Goal: Task Accomplishment & Management: Use online tool/utility

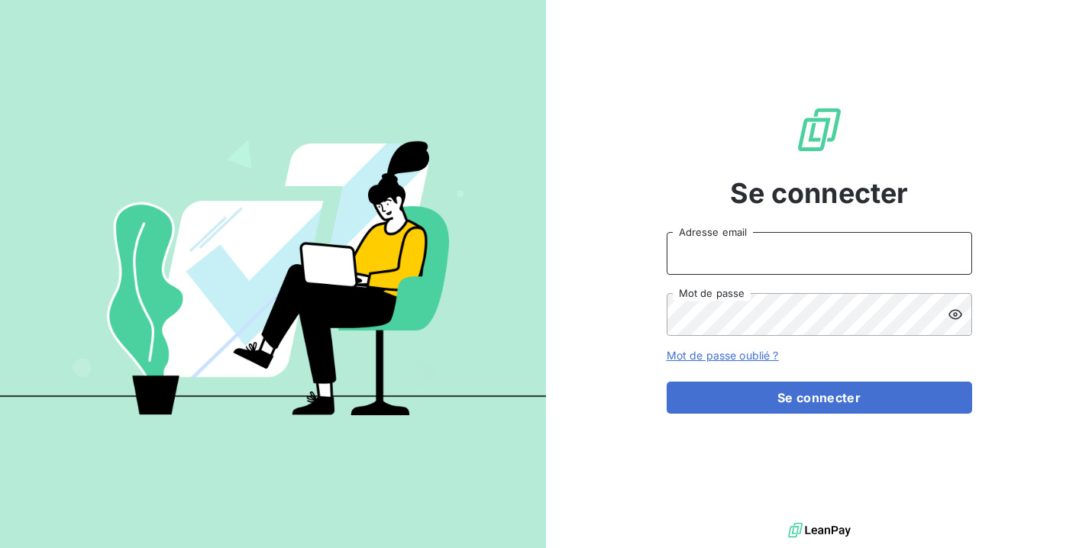
type input "[PERSON_NAME][EMAIL_ADDRESS][DOMAIN_NAME]"
click at [818, 398] on button "Se connecter" at bounding box center [818, 398] width 305 height 32
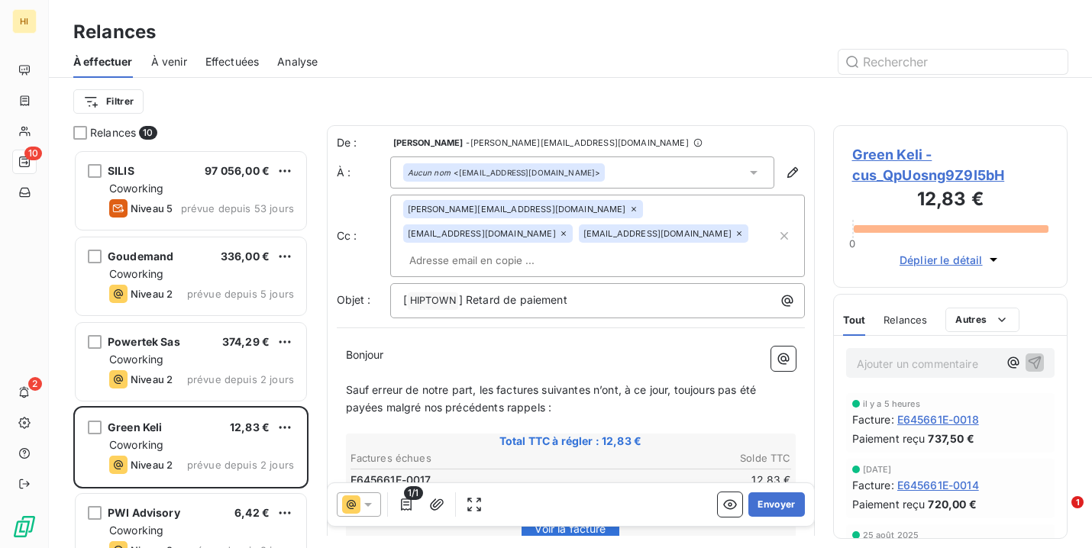
scroll to position [399, 234]
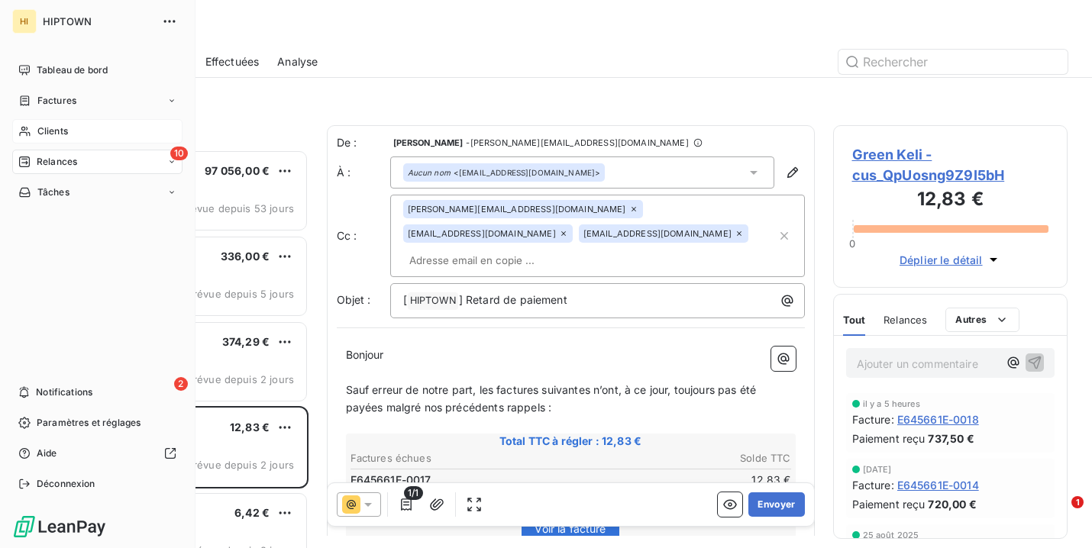
click at [80, 130] on div "Clients" at bounding box center [97, 131] width 170 height 24
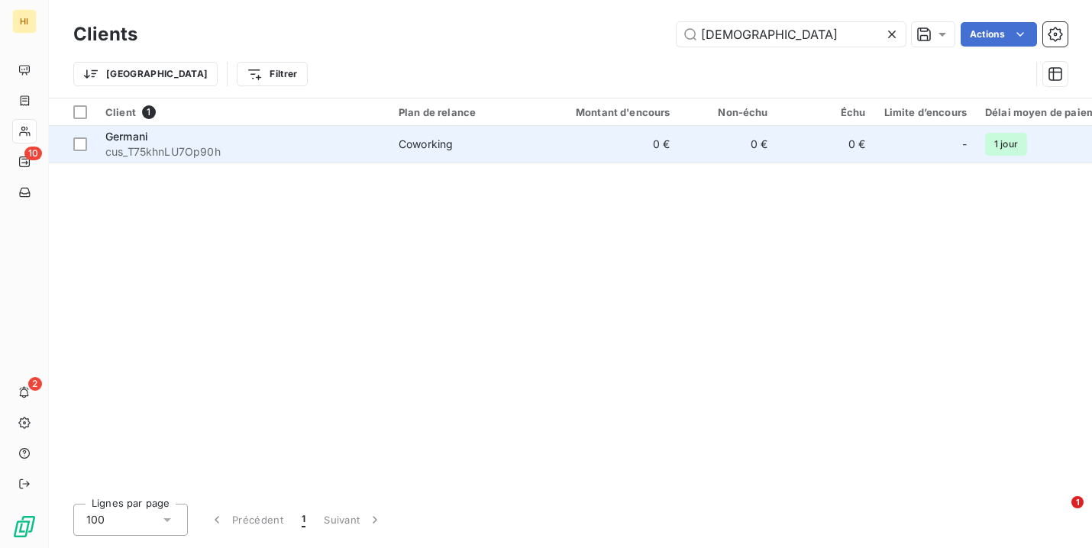
type input "[DEMOGRAPHIC_DATA]"
click at [441, 140] on div "Coworking" at bounding box center [426, 144] width 54 height 15
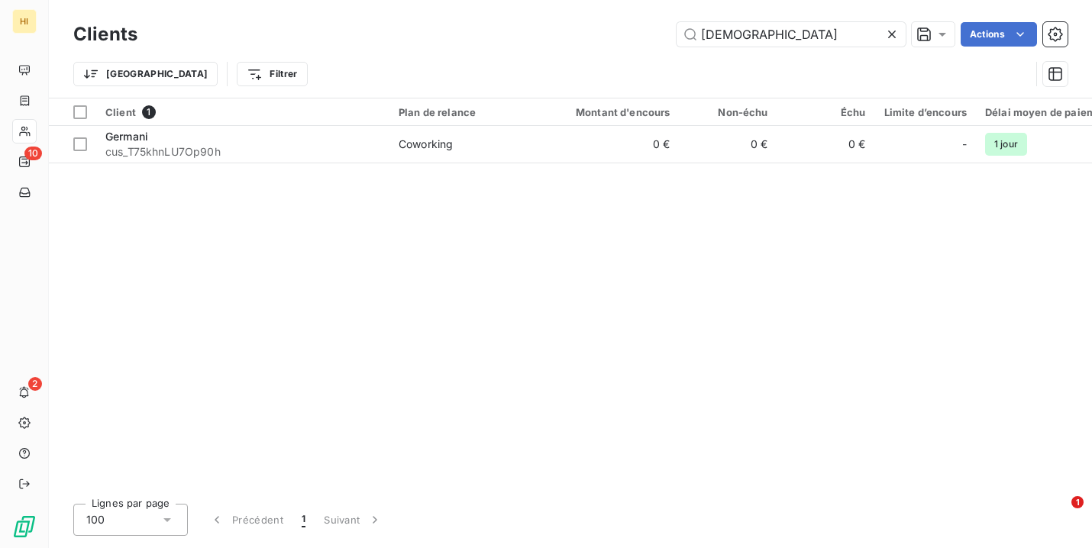
click at [892, 36] on icon at bounding box center [892, 35] width 8 height 8
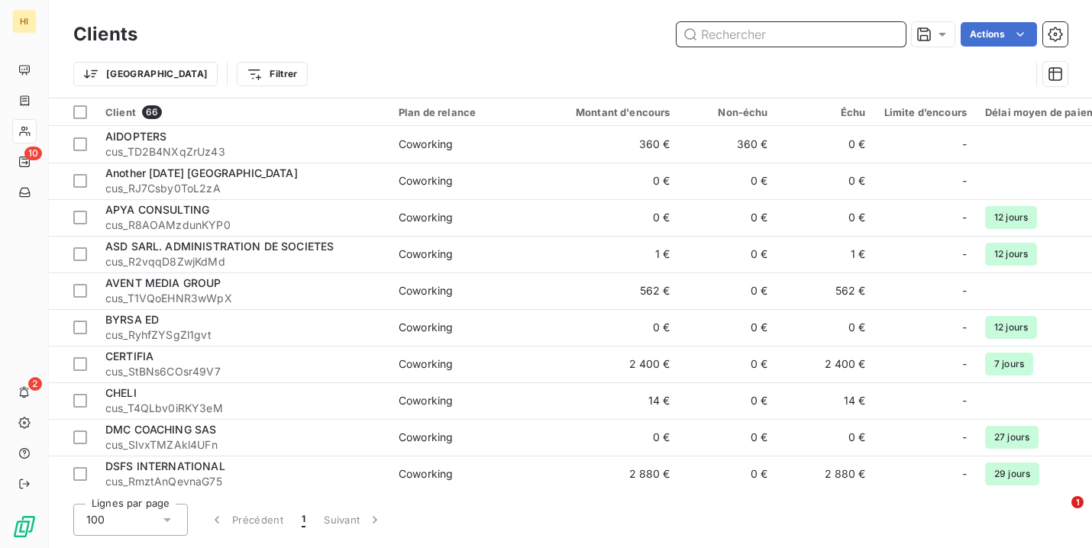
click at [841, 36] on input "text" at bounding box center [790, 34] width 229 height 24
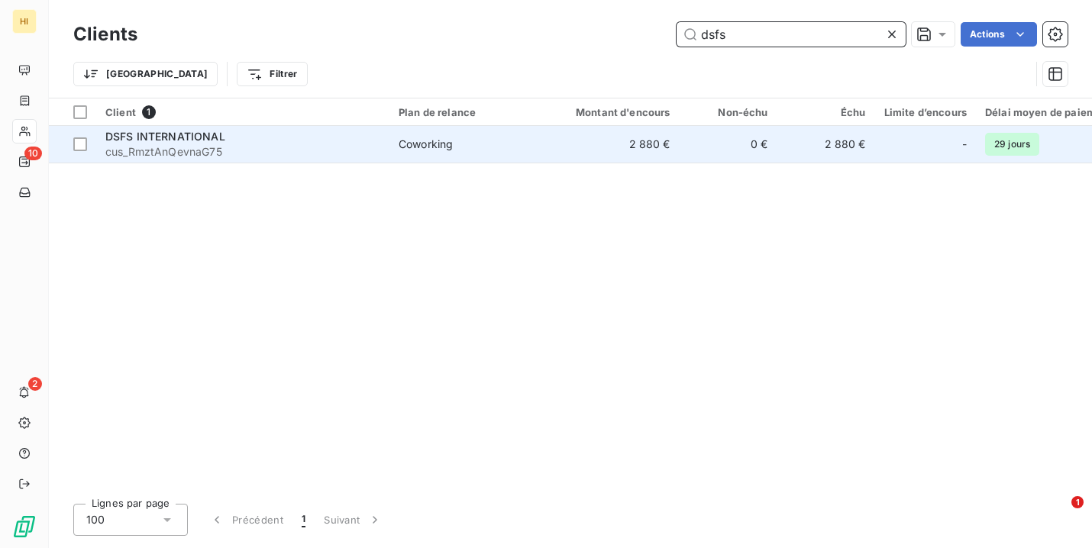
type input "dsfs"
click at [696, 143] on td "0 €" at bounding box center [728, 144] width 98 height 37
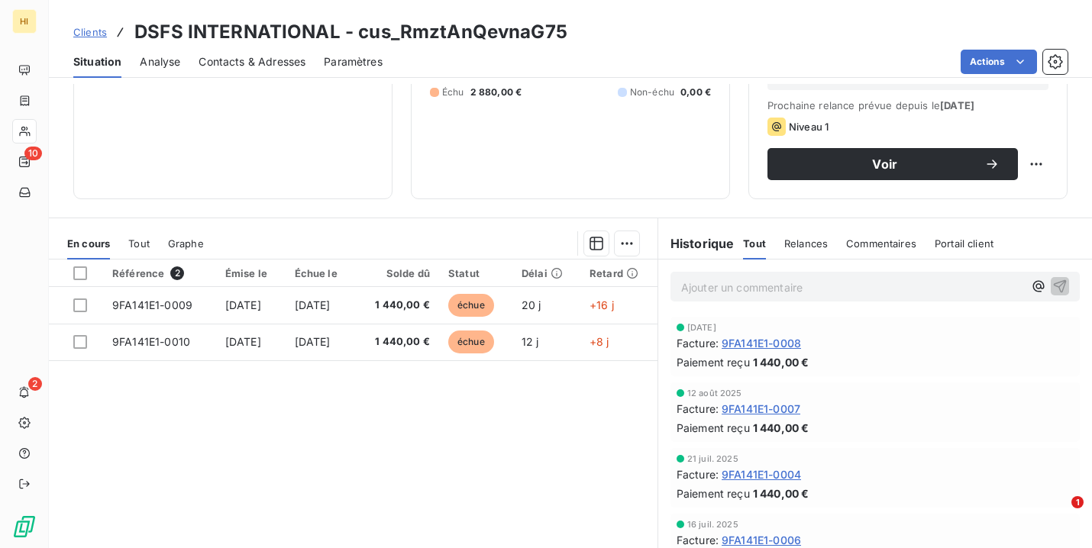
scroll to position [208, 0]
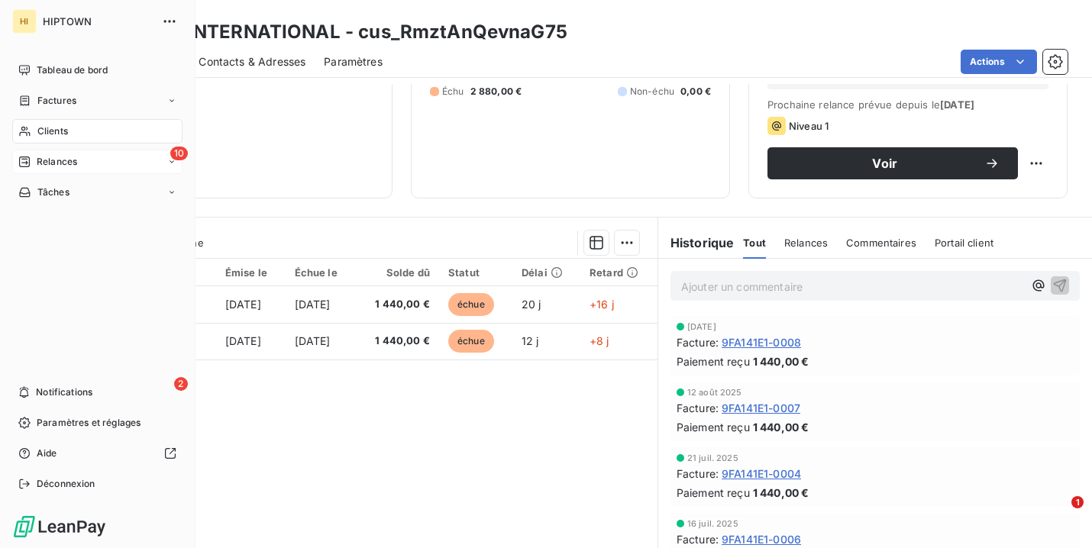
click at [47, 164] on span "Relances" at bounding box center [57, 162] width 40 height 14
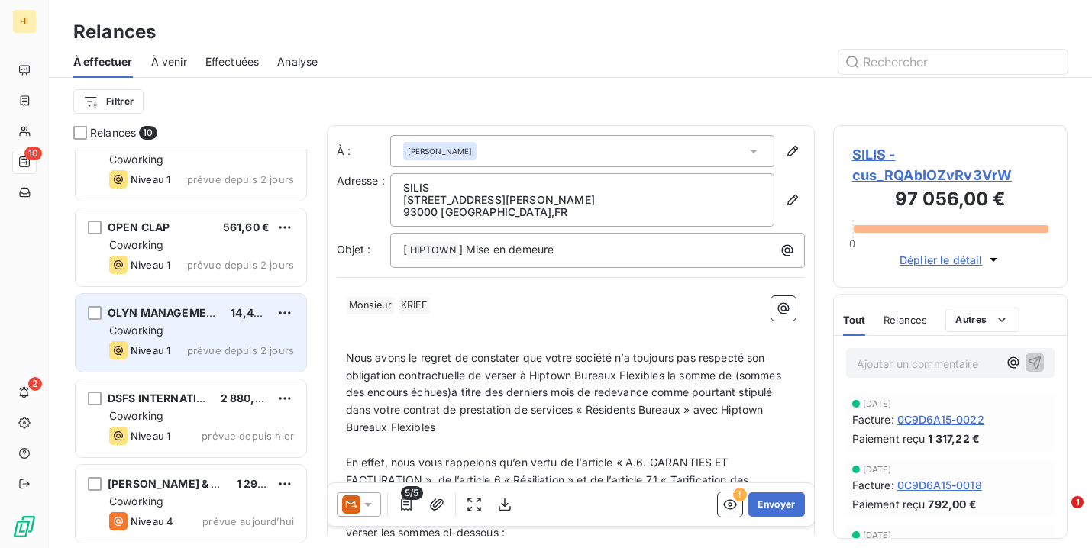
click at [197, 325] on div "Coworking" at bounding box center [201, 330] width 185 height 15
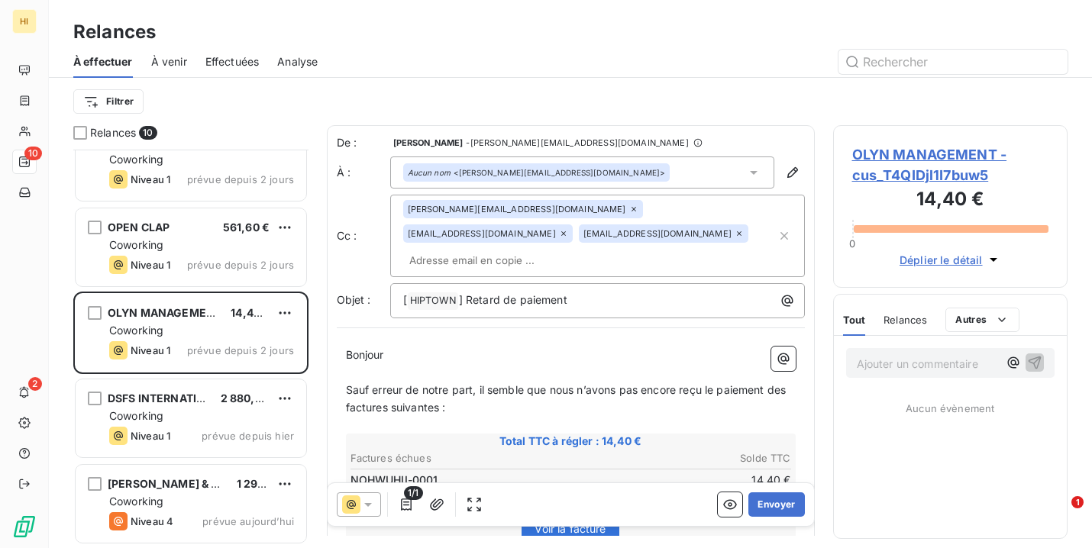
click at [573, 181] on div "Aucun nom <[PERSON_NAME][EMAIL_ADDRESS][DOMAIN_NAME]>" at bounding box center [536, 172] width 267 height 18
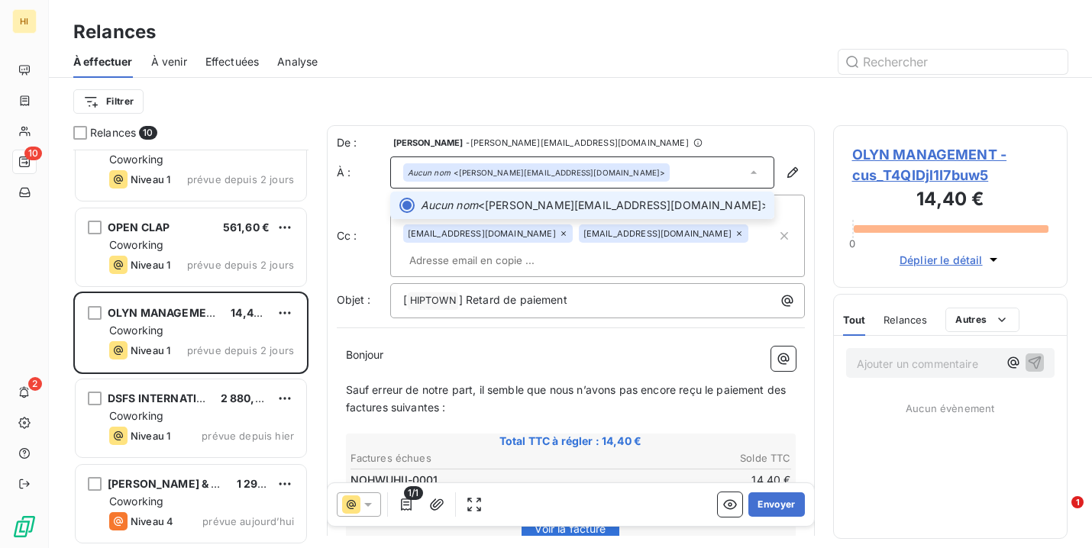
click at [625, 175] on div "Aucun nom <[PERSON_NAME][EMAIL_ADDRESS][DOMAIN_NAME]>" at bounding box center [582, 173] width 384 height 32
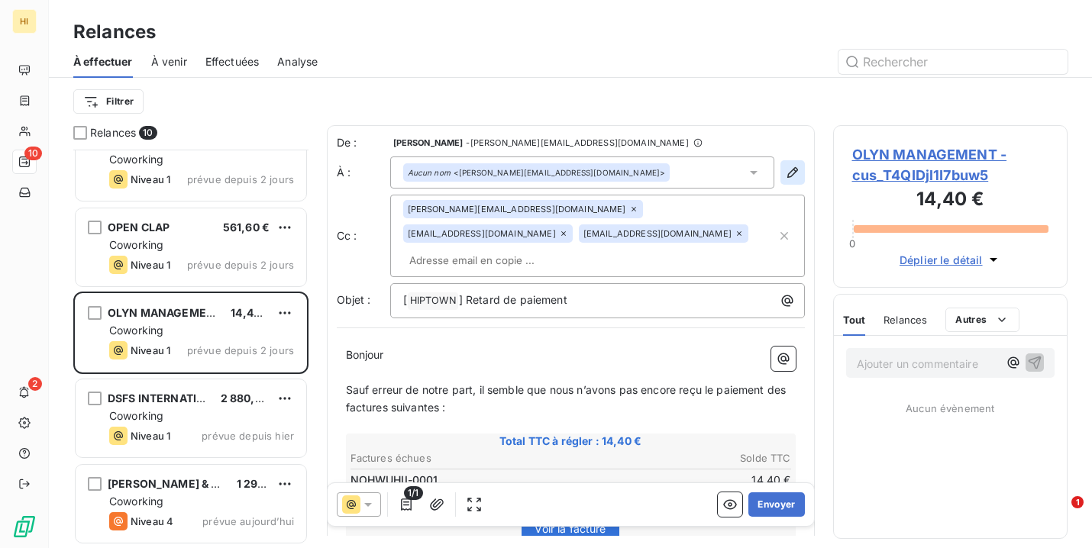
click at [796, 171] on icon "button" at bounding box center [791, 172] width 11 height 11
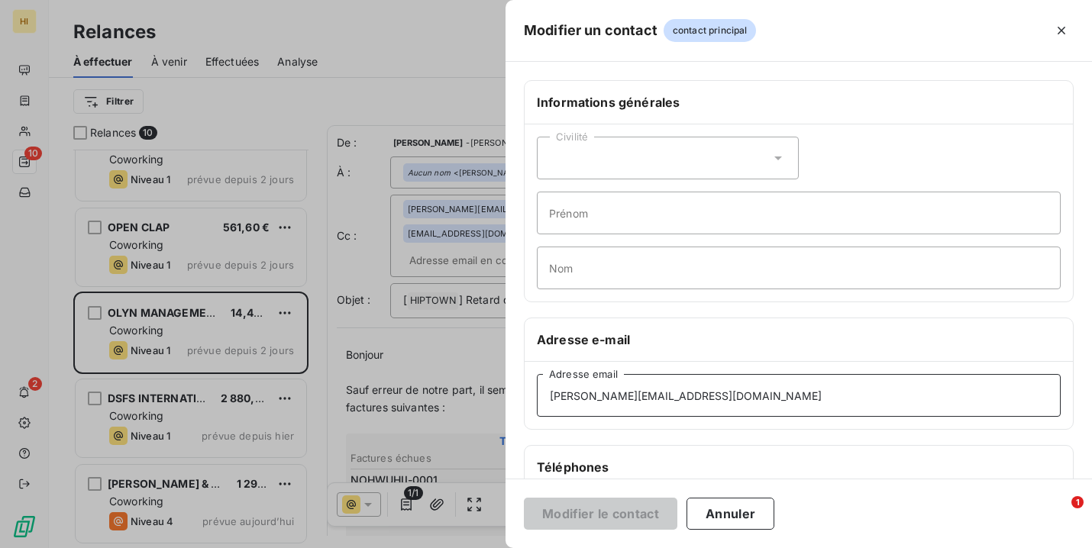
drag, startPoint x: 739, startPoint y: 408, endPoint x: 543, endPoint y: 393, distance: 196.7
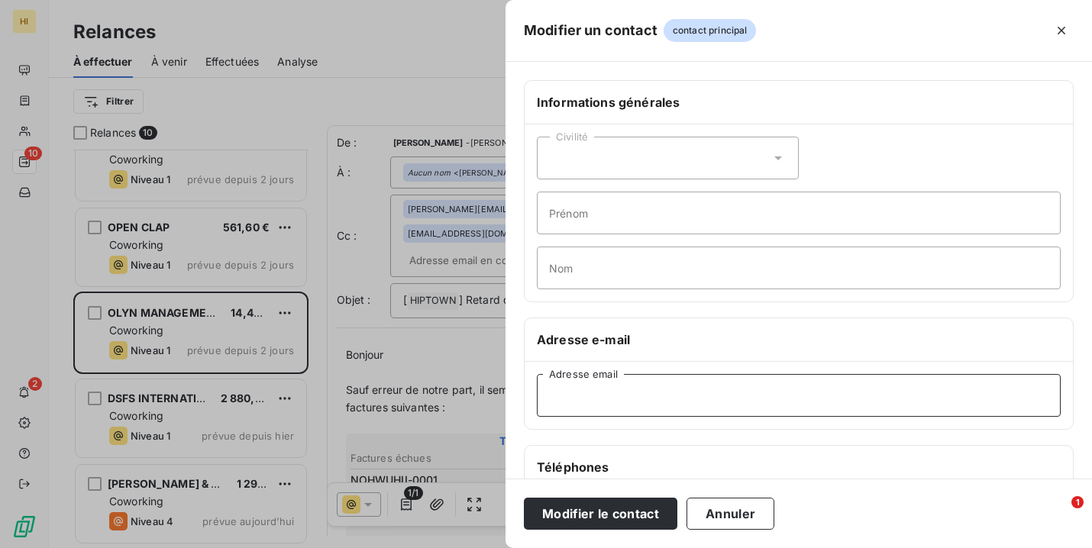
paste input "[EMAIL_ADDRESS][DOMAIN_NAME]"
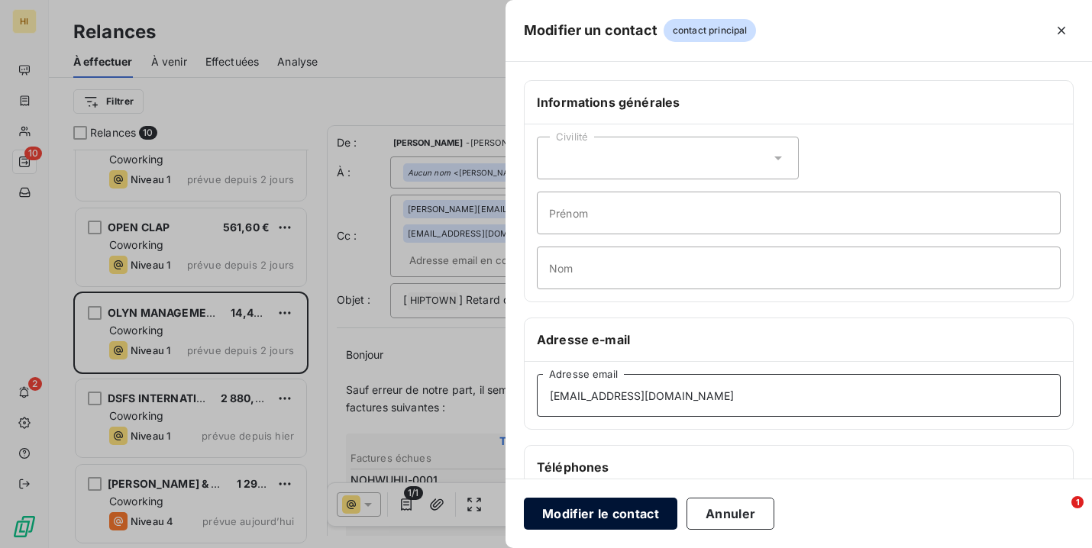
type input "[EMAIL_ADDRESS][DOMAIN_NAME]"
click at [601, 518] on button "Modifier le contact" at bounding box center [600, 514] width 153 height 32
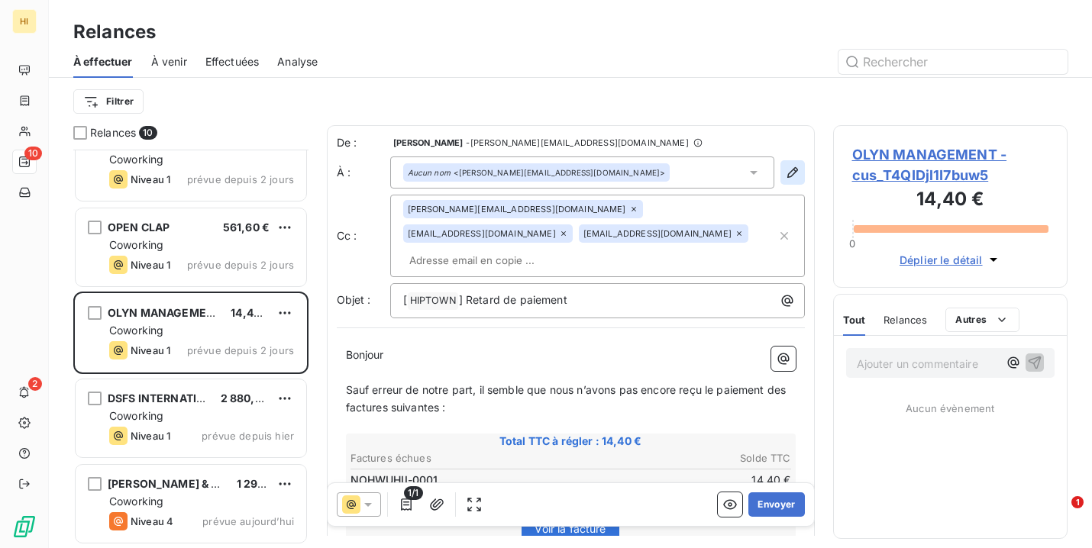
click at [791, 174] on icon "button" at bounding box center [792, 172] width 15 height 15
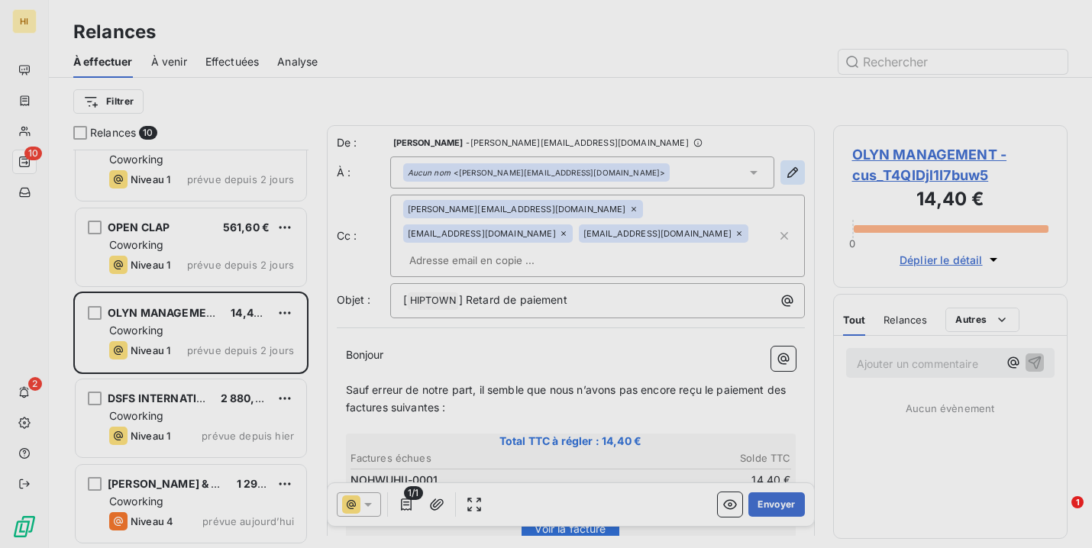
type input "[PERSON_NAME][EMAIL_ADDRESS][DOMAIN_NAME]"
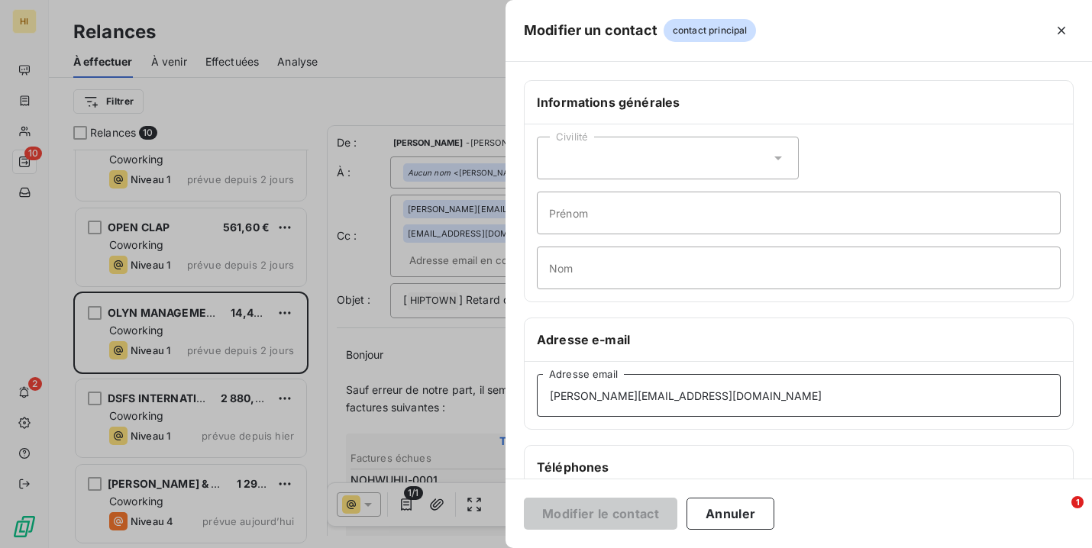
drag, startPoint x: 723, startPoint y: 396, endPoint x: 500, endPoint y: 396, distance: 222.9
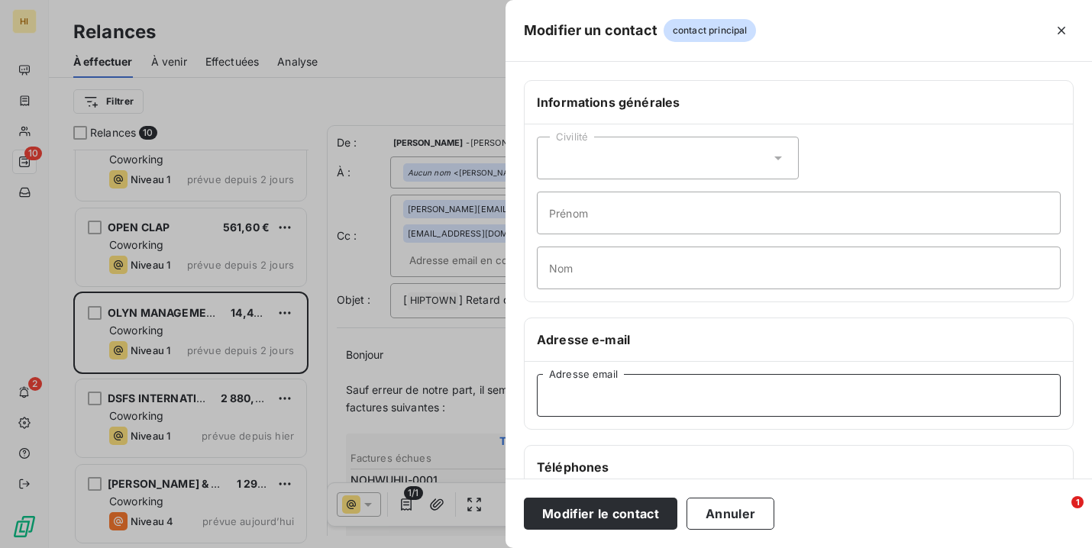
paste input "[EMAIL_ADDRESS][DOMAIN_NAME]"
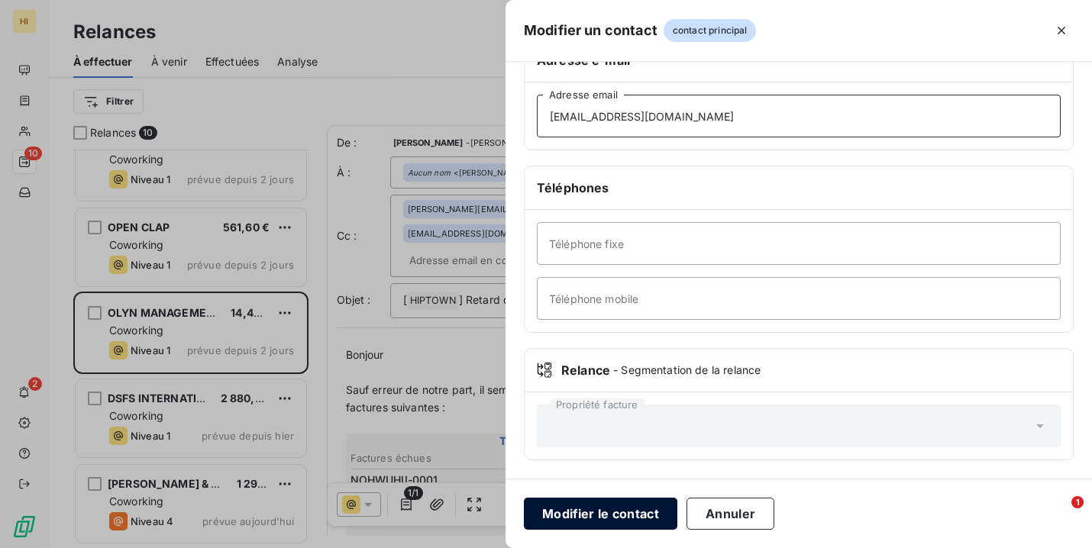
scroll to position [279, 0]
type input "[EMAIL_ADDRESS][DOMAIN_NAME]"
click at [644, 521] on button "Modifier le contact" at bounding box center [600, 514] width 153 height 32
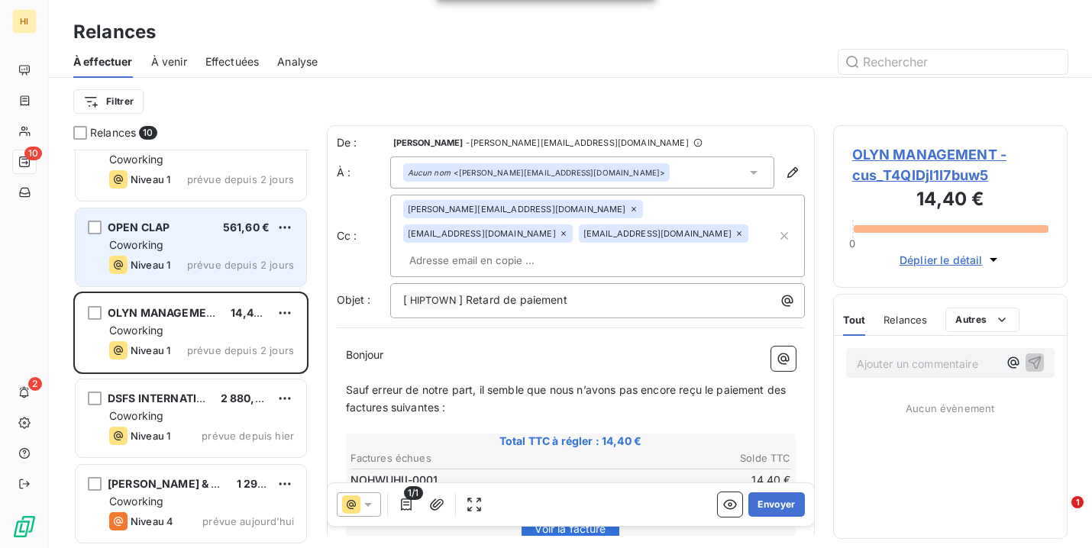
click at [177, 260] on div "Niveau 1 prévue depuis 2 jours" at bounding box center [201, 265] width 185 height 18
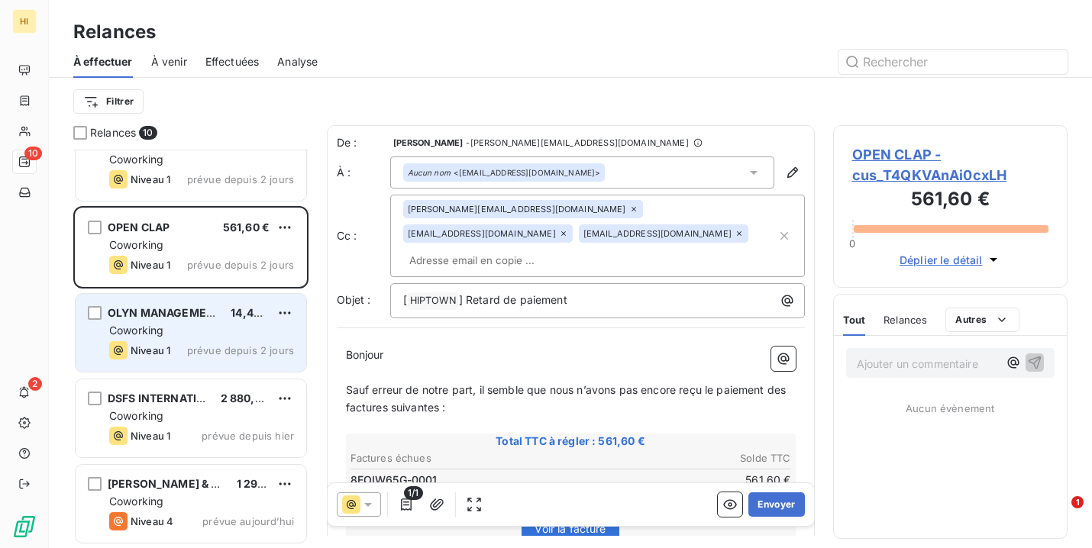
click at [179, 324] on div "Coworking" at bounding box center [201, 330] width 185 height 15
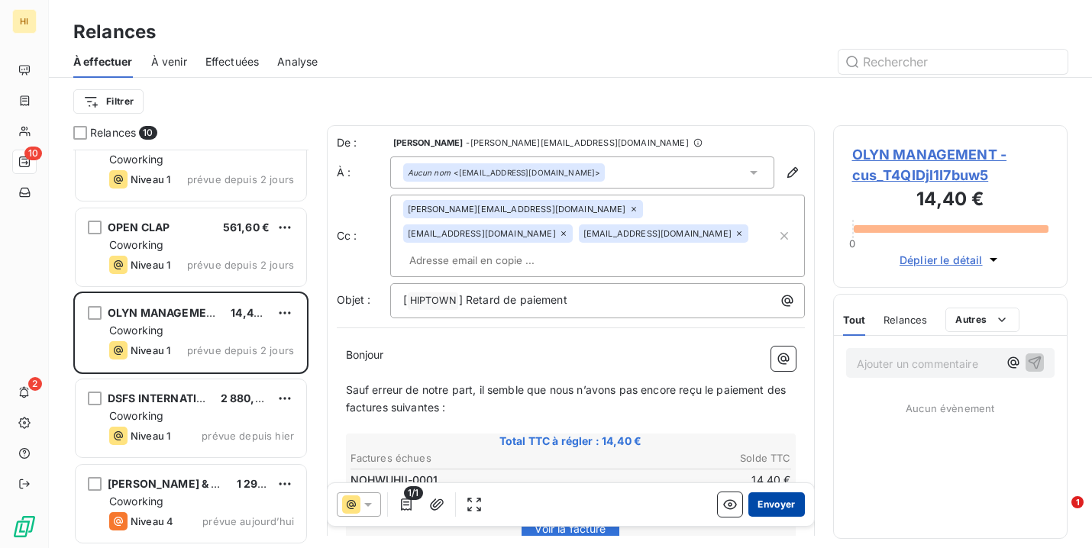
click at [767, 507] on button "Envoyer" at bounding box center [776, 504] width 56 height 24
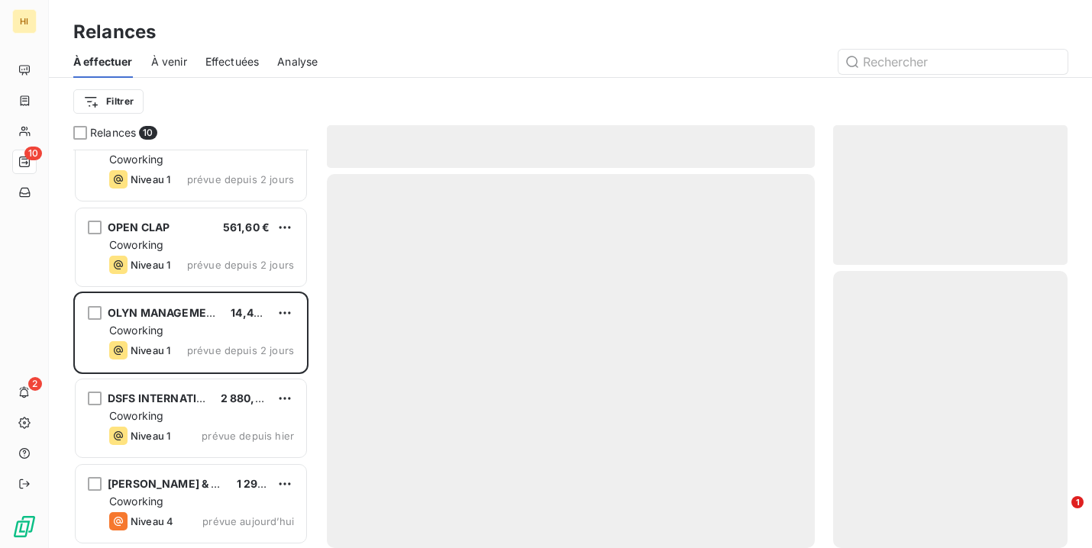
scroll to position [371, 0]
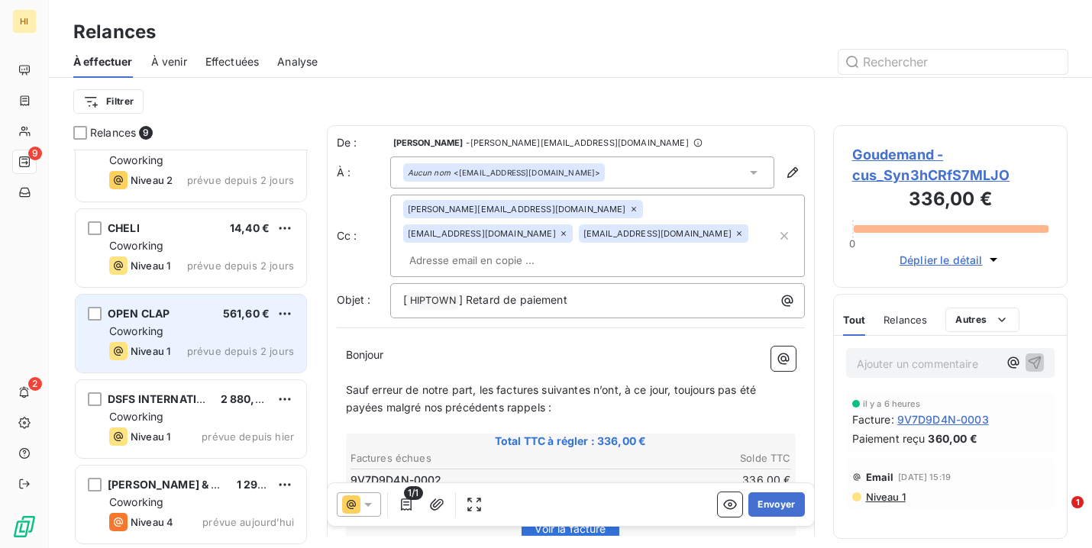
click at [217, 339] on div "OPEN CLAP 561,60 € Coworking Niveau 1 prévue depuis 2 jours" at bounding box center [191, 334] width 231 height 78
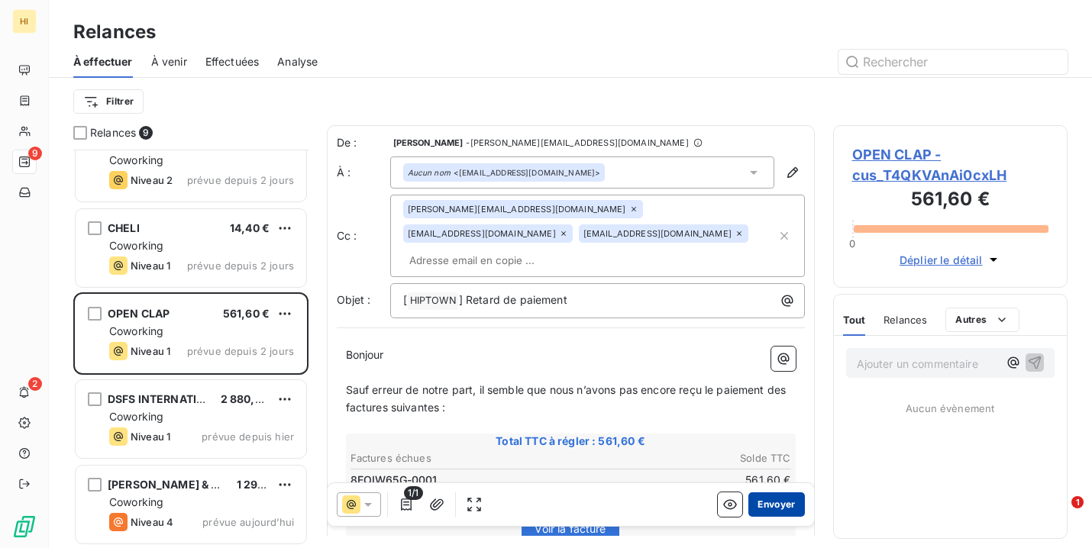
click at [770, 505] on button "Envoyer" at bounding box center [776, 504] width 56 height 24
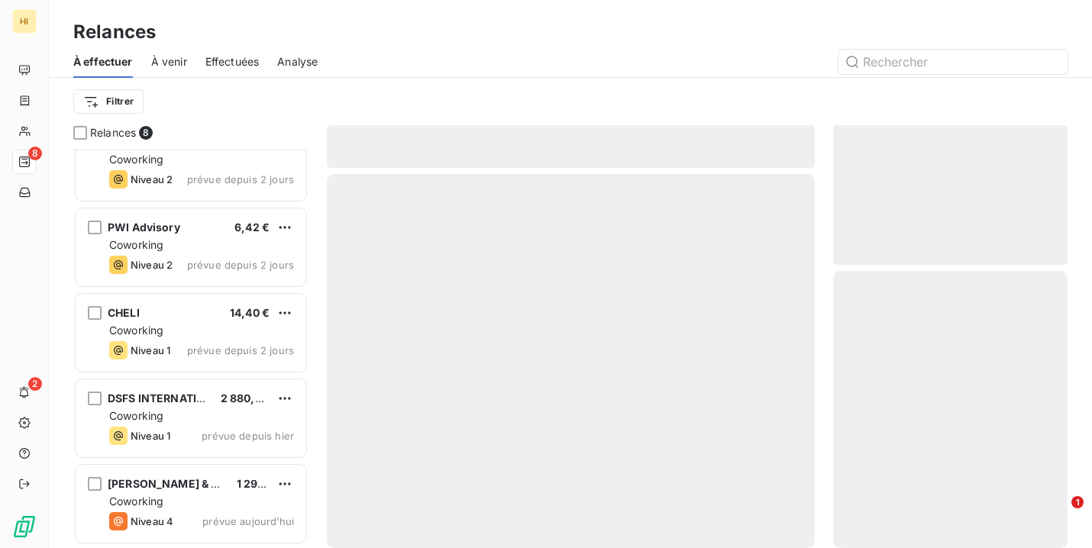
scroll to position [286, 0]
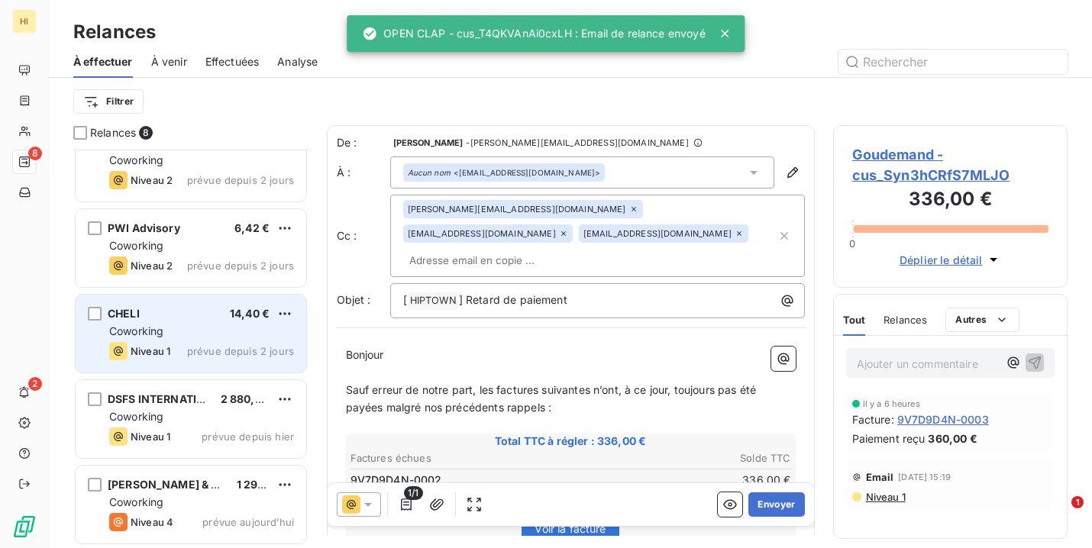
click at [185, 325] on div "Coworking" at bounding box center [201, 331] width 185 height 15
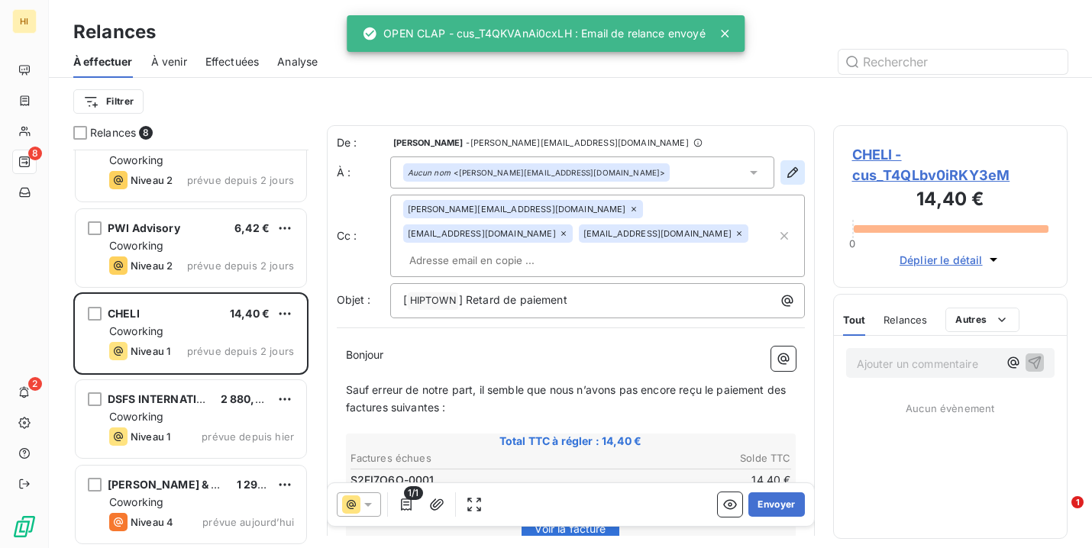
click at [790, 176] on icon "button" at bounding box center [792, 172] width 15 height 15
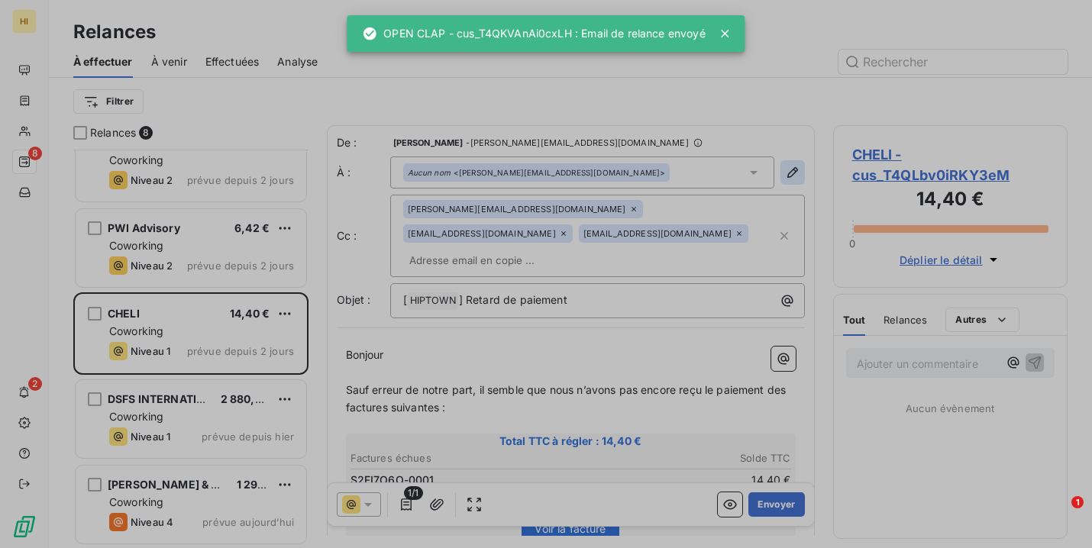
type input "[PERSON_NAME][EMAIL_ADDRESS][DOMAIN_NAME]"
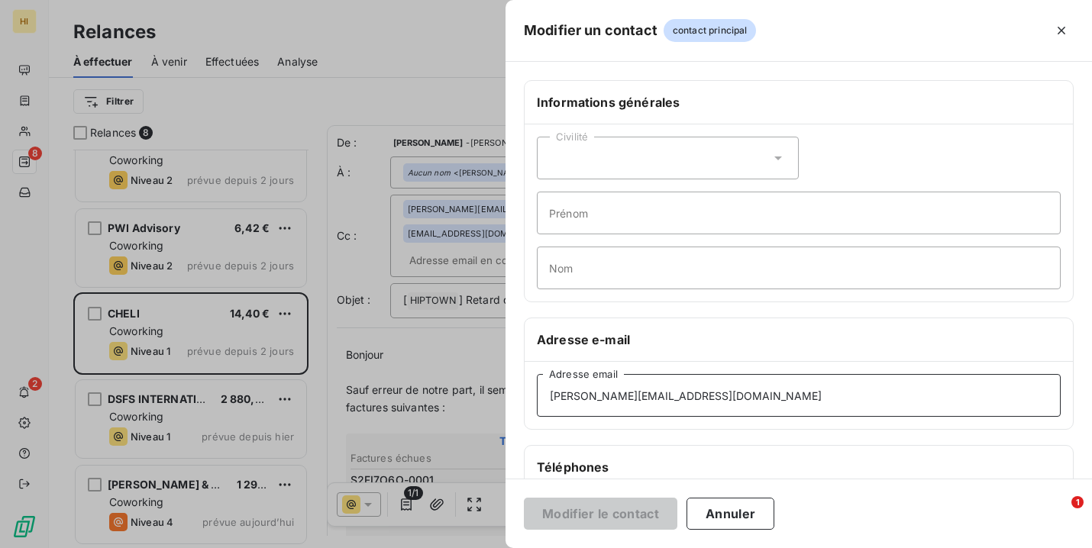
drag, startPoint x: 725, startPoint y: 405, endPoint x: 502, endPoint y: 400, distance: 223.0
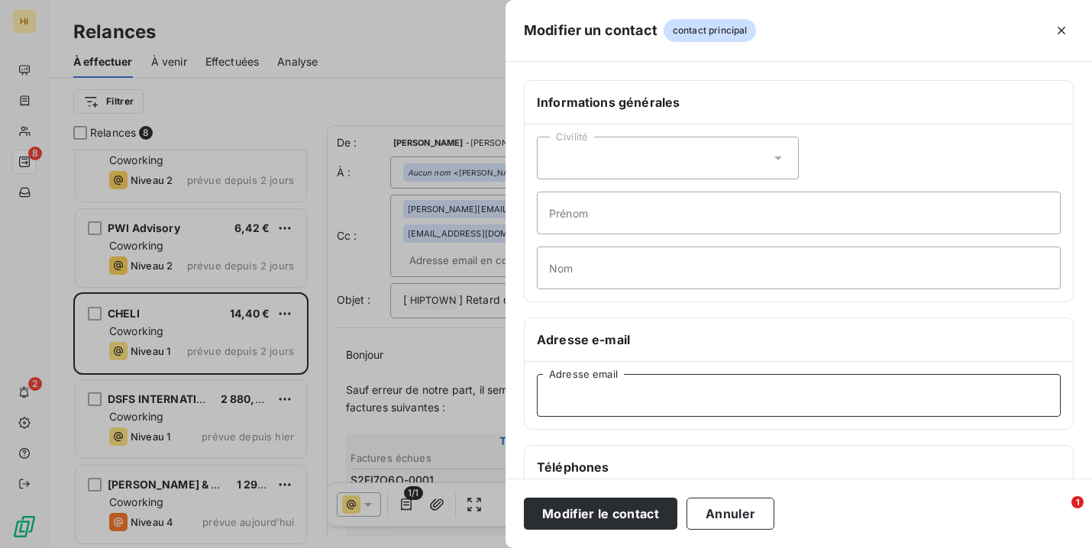
paste input "[EMAIL_ADDRESS][DOMAIN_NAME]"
type input "[EMAIL_ADDRESS][DOMAIN_NAME]"
click at [589, 432] on div "Informations générales Civilité Prénom Nom Adresse e-mail [EMAIL_ADDRESS][DOMAI…" at bounding box center [798, 419] width 586 height 678
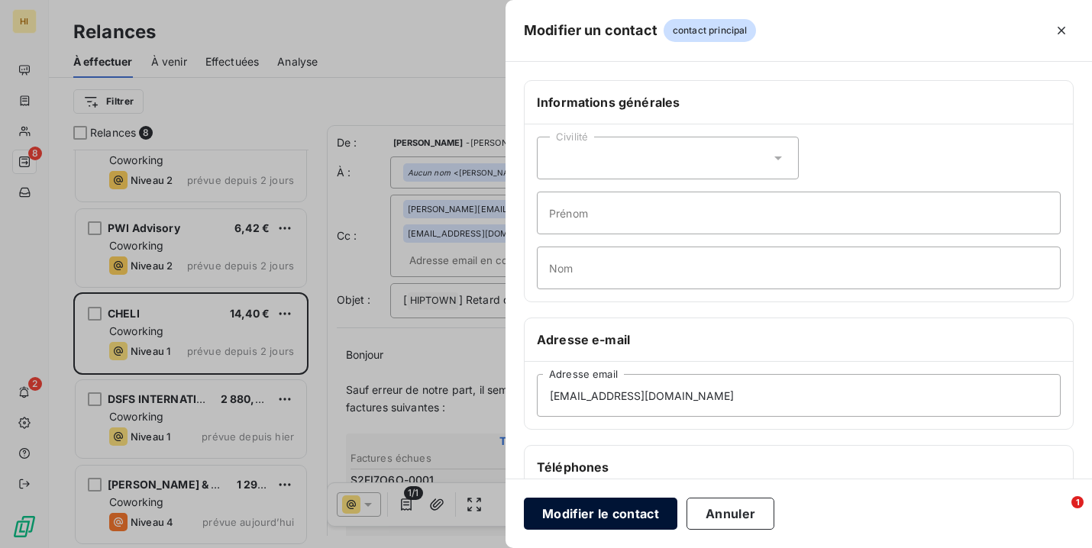
click at [606, 506] on button "Modifier le contact" at bounding box center [600, 514] width 153 height 32
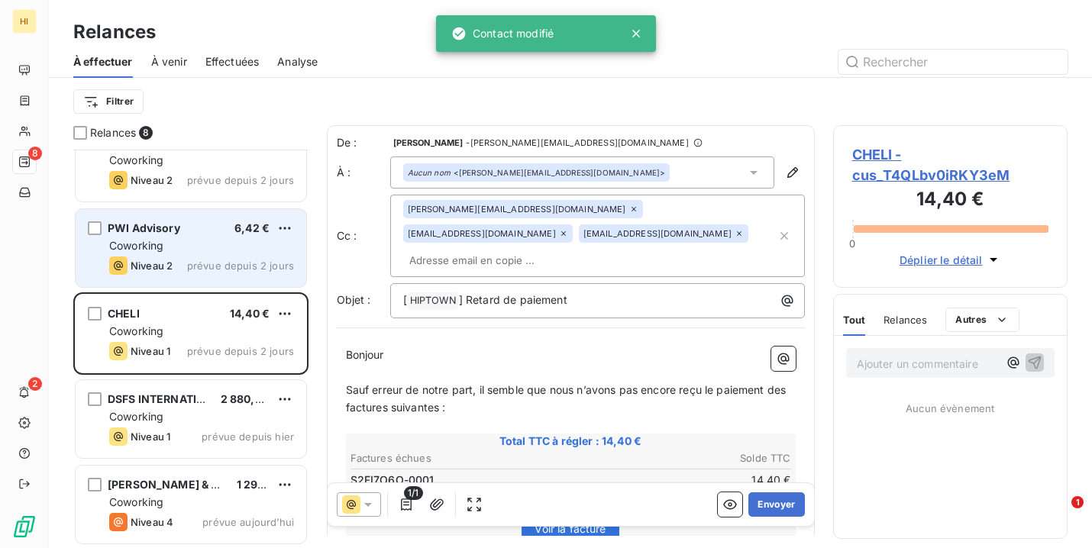
click at [209, 240] on div "Coworking" at bounding box center [201, 245] width 185 height 15
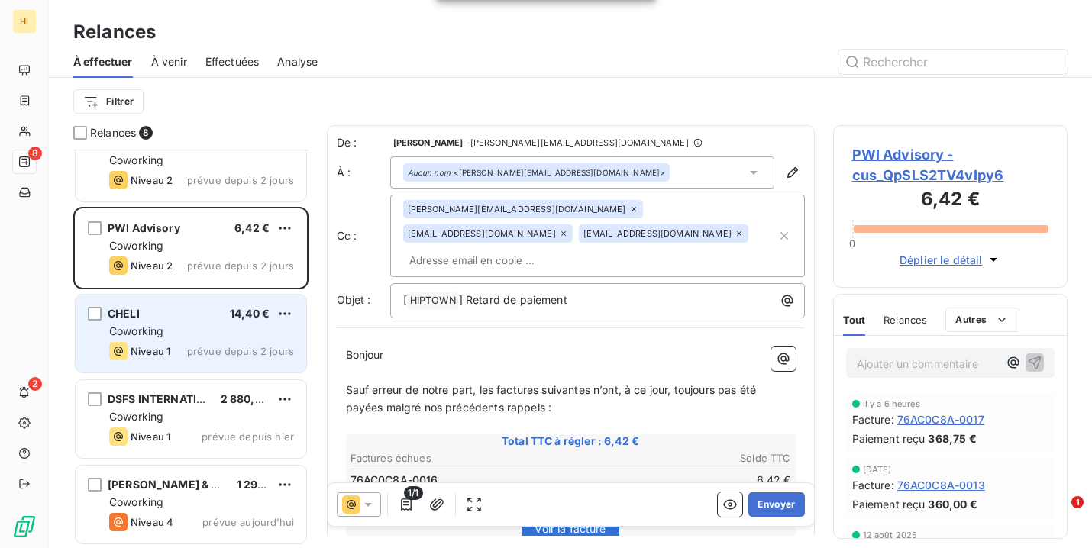
click at [195, 324] on div "Coworking" at bounding box center [201, 331] width 185 height 15
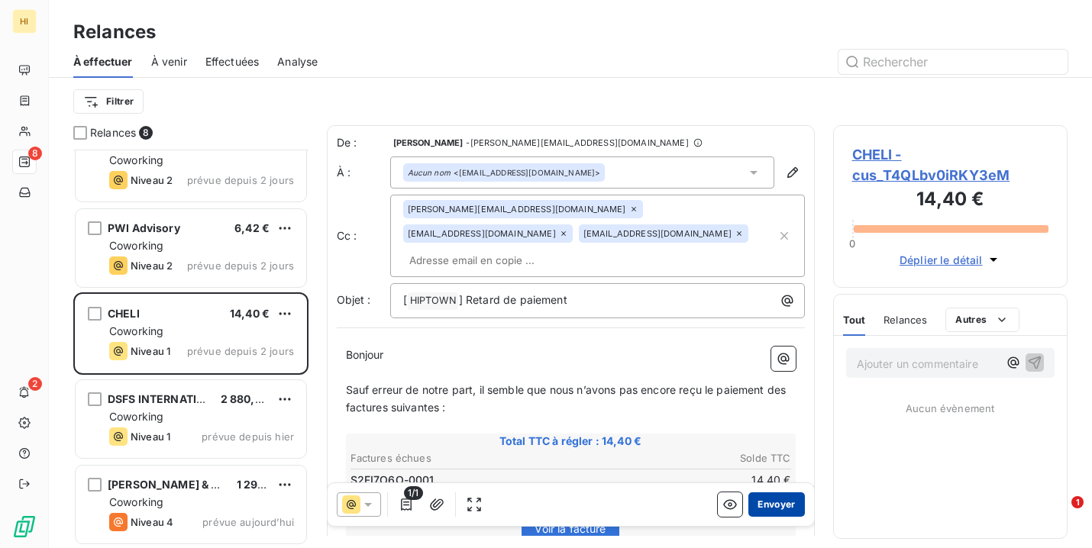
click at [790, 509] on button "Envoyer" at bounding box center [776, 504] width 56 height 24
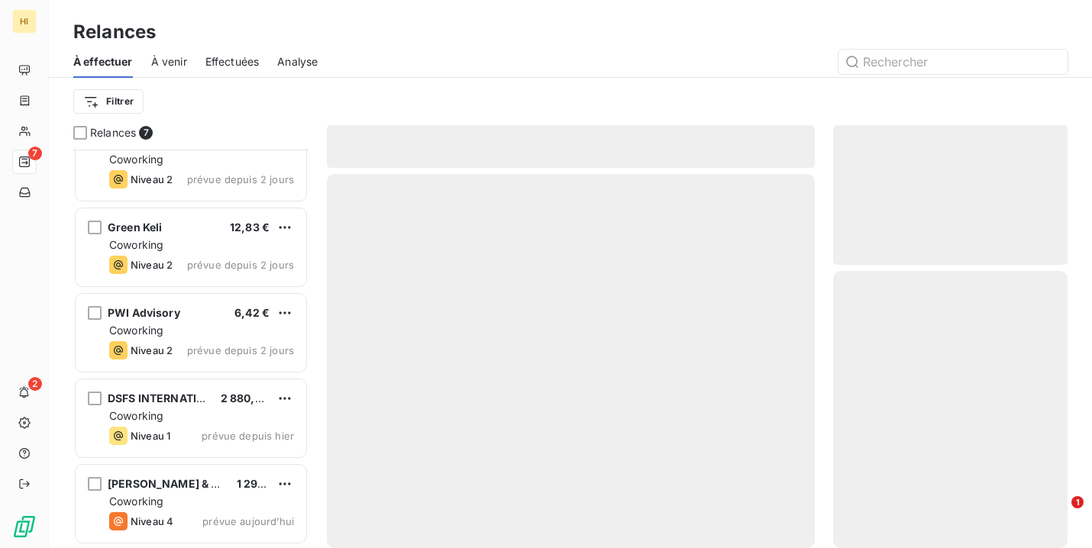
scroll to position [200, 0]
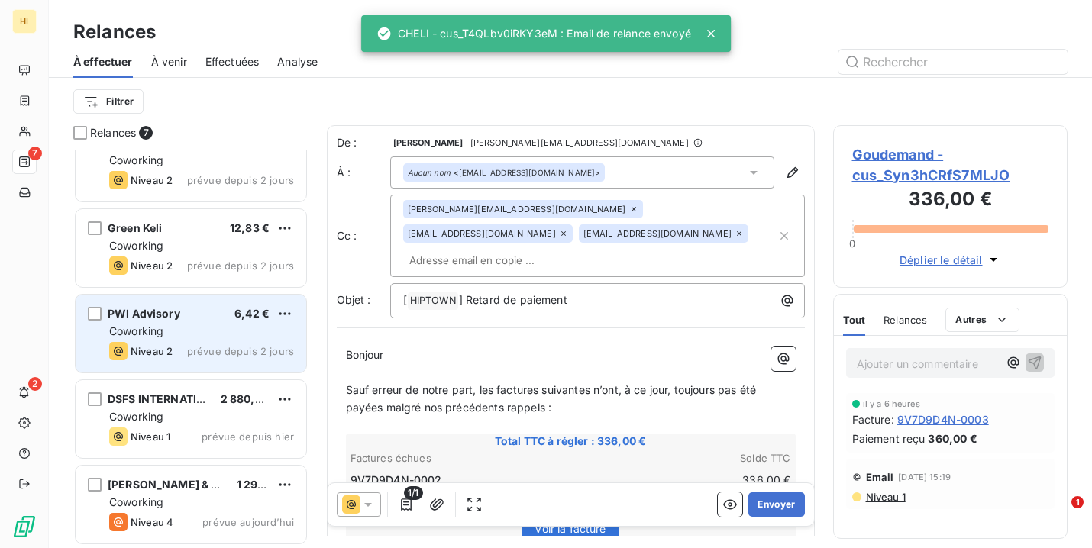
click at [212, 336] on div "Coworking" at bounding box center [201, 331] width 185 height 15
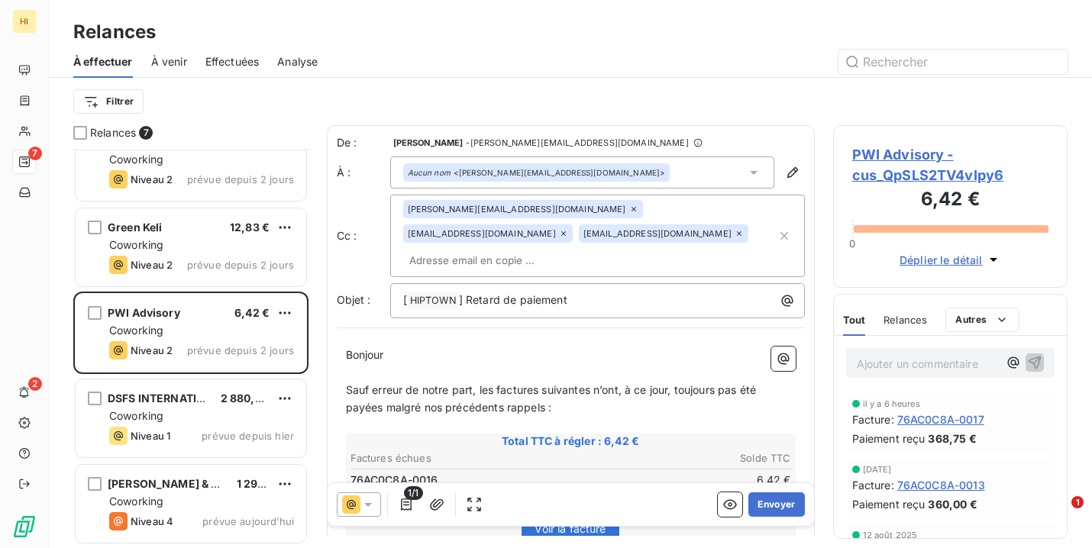
scroll to position [201, 0]
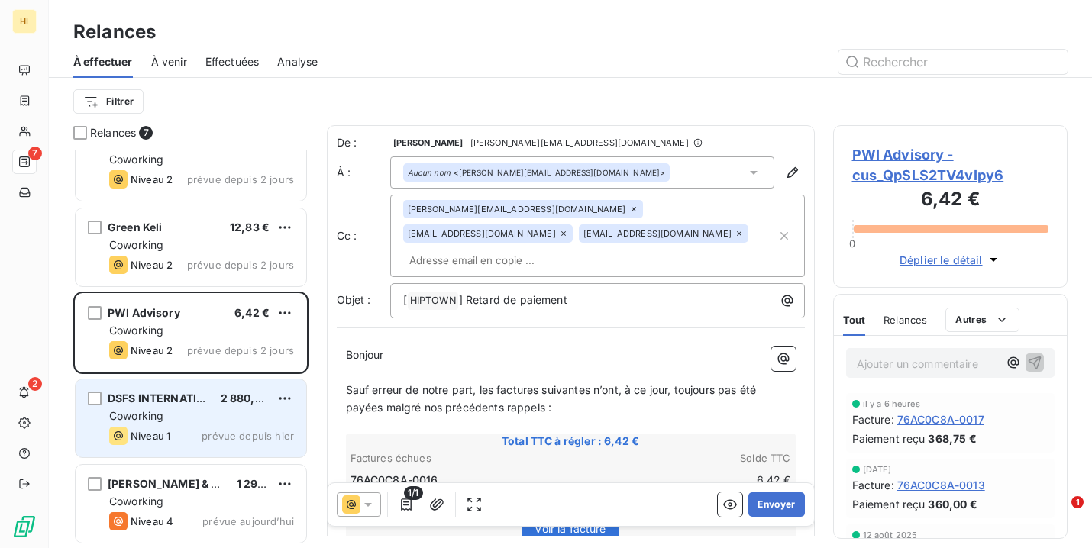
click at [202, 405] on div "DSFS INTERNATIONAL" at bounding box center [158, 398] width 101 height 15
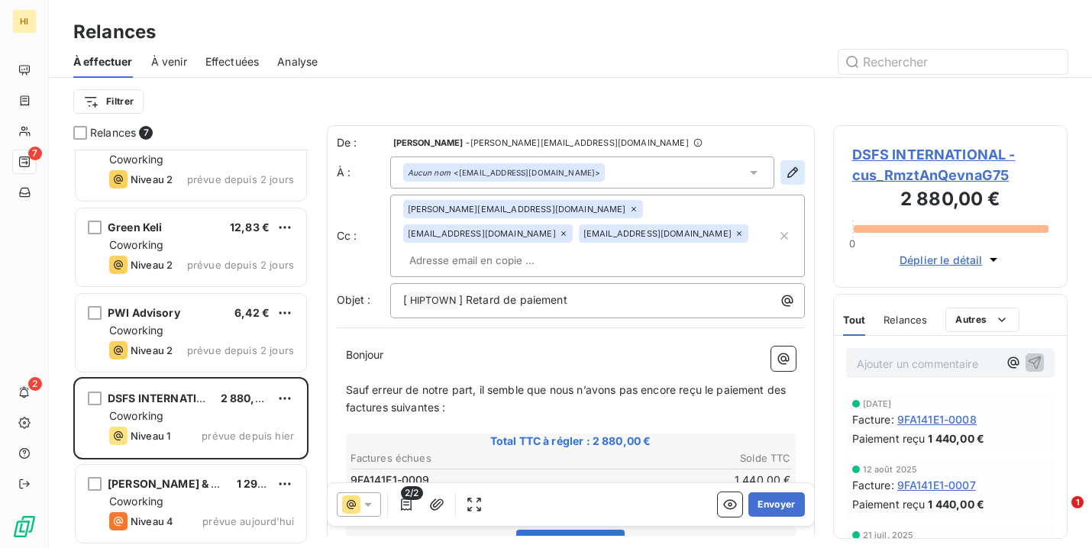
click at [789, 173] on icon "button" at bounding box center [791, 172] width 11 height 11
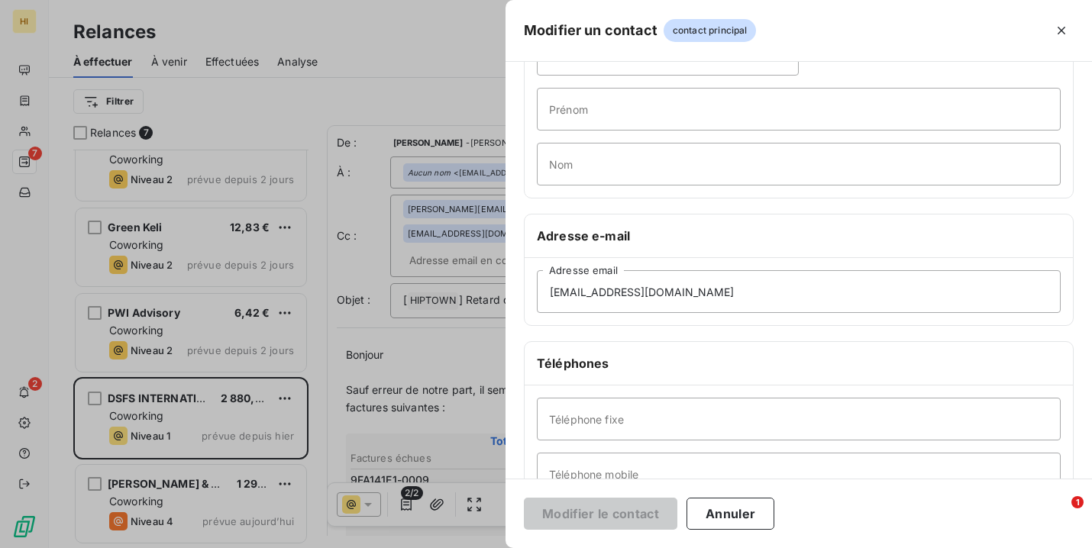
scroll to position [105, 0]
type input "[EMAIL_ADDRESS][DOMAIN_NAME]"
click at [723, 341] on div "Informations générales Civilité Prénom Nom Adresse e-mail [EMAIL_ADDRESS][DOMAI…" at bounding box center [798, 322] width 586 height 694
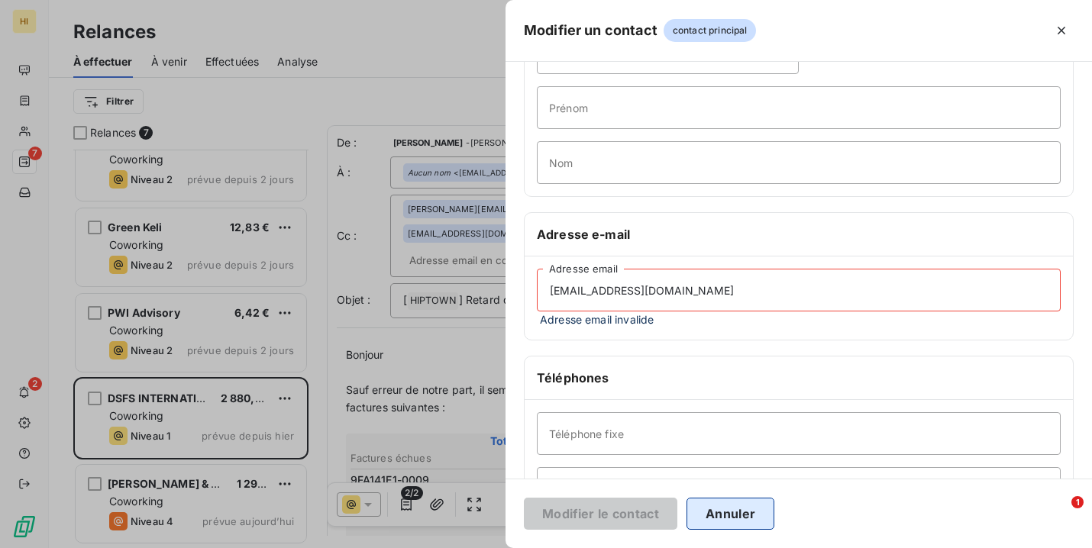
click at [743, 516] on button "Annuler" at bounding box center [730, 514] width 88 height 32
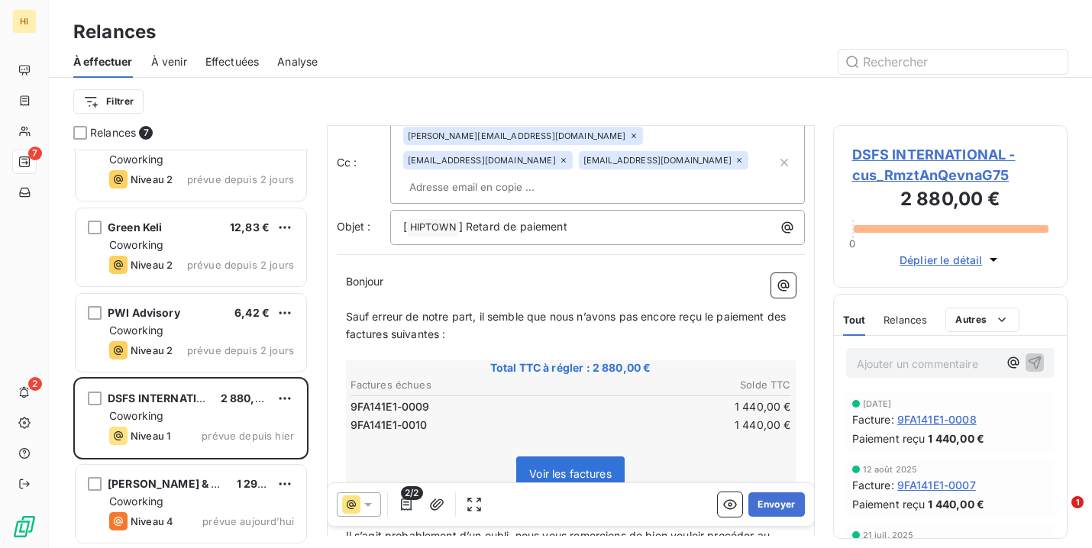
scroll to position [94, 0]
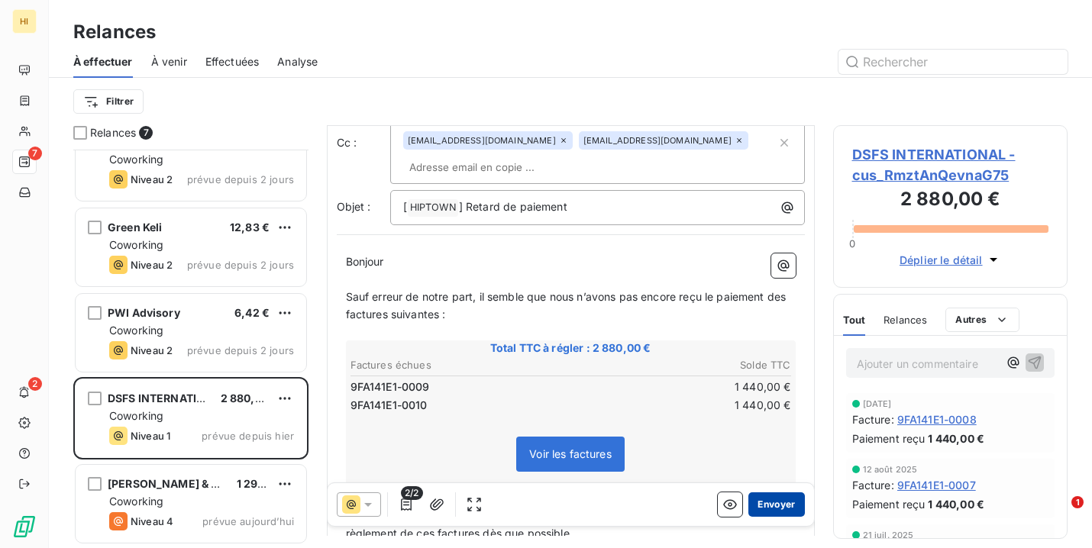
click at [777, 505] on button "Envoyer" at bounding box center [776, 504] width 56 height 24
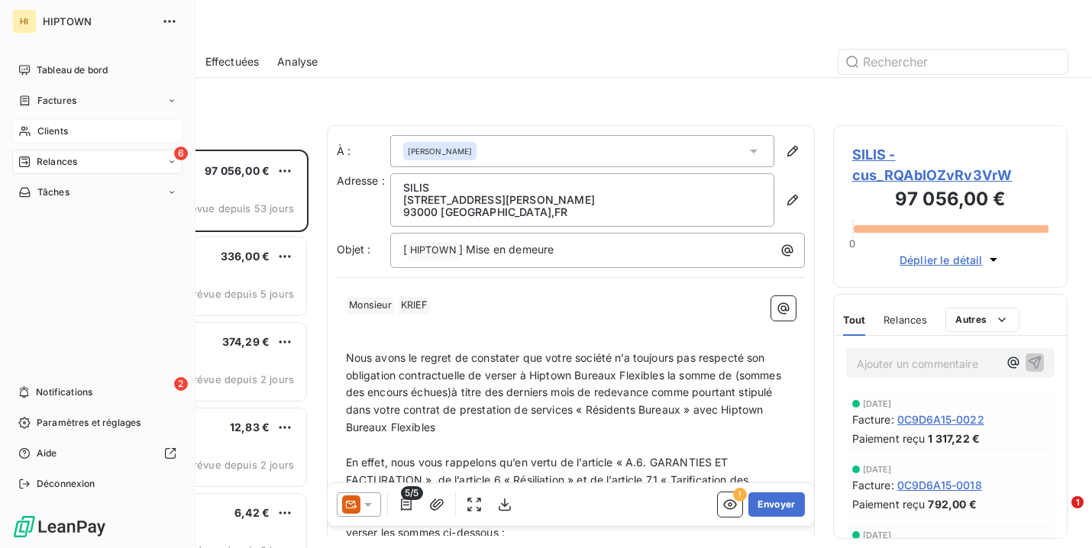
click at [24, 127] on icon at bounding box center [24, 131] width 13 height 12
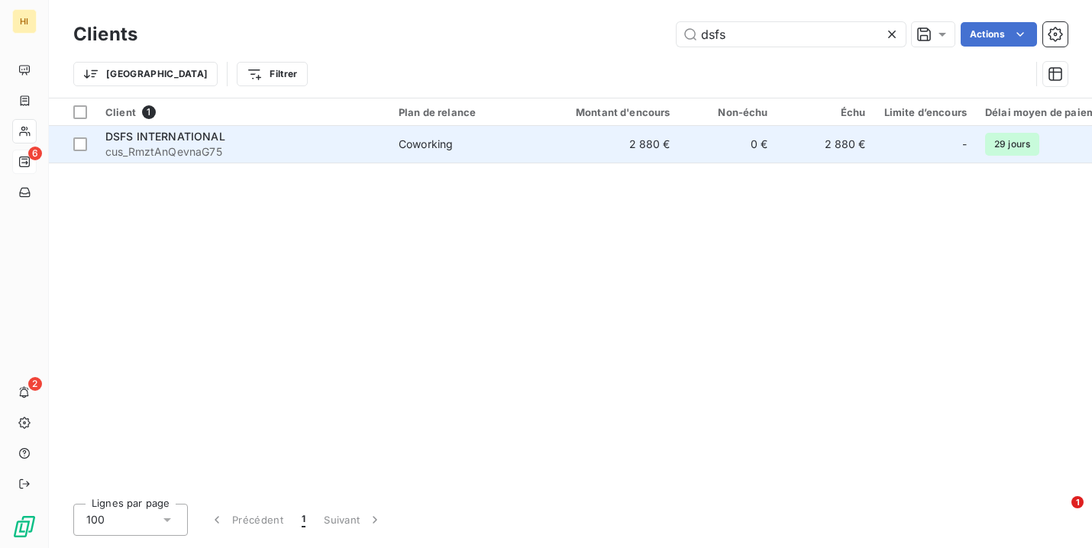
click at [287, 148] on span "cus_RmztAnQevnaG75" at bounding box center [242, 151] width 275 height 15
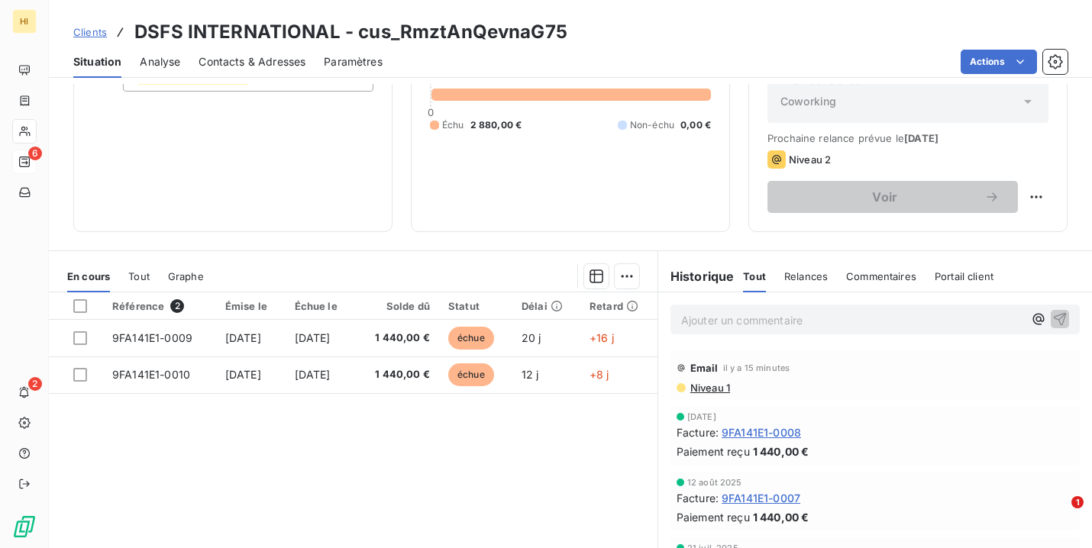
scroll to position [182, 0]
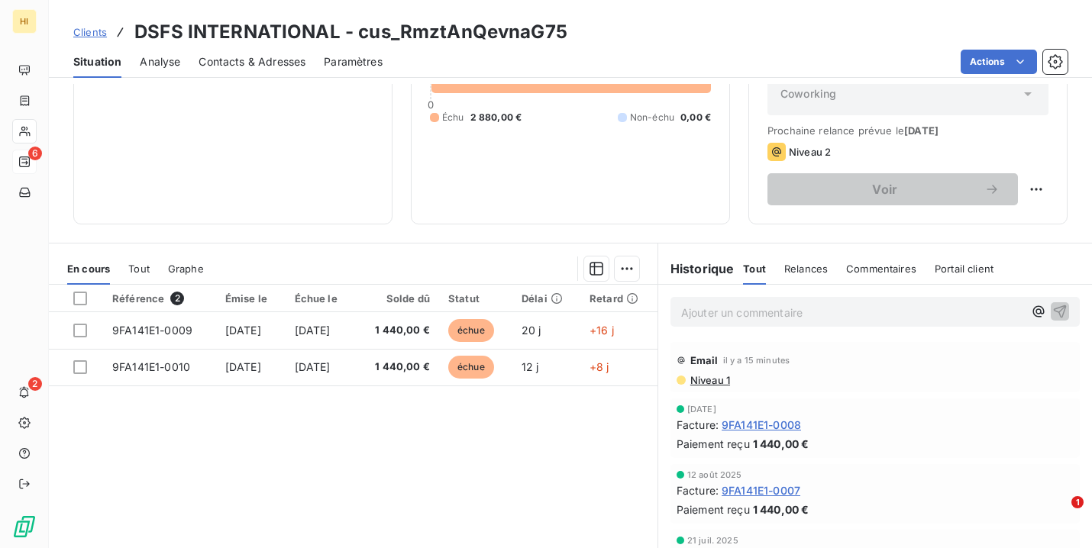
click at [808, 267] on span "Relances" at bounding box center [806, 269] width 44 height 12
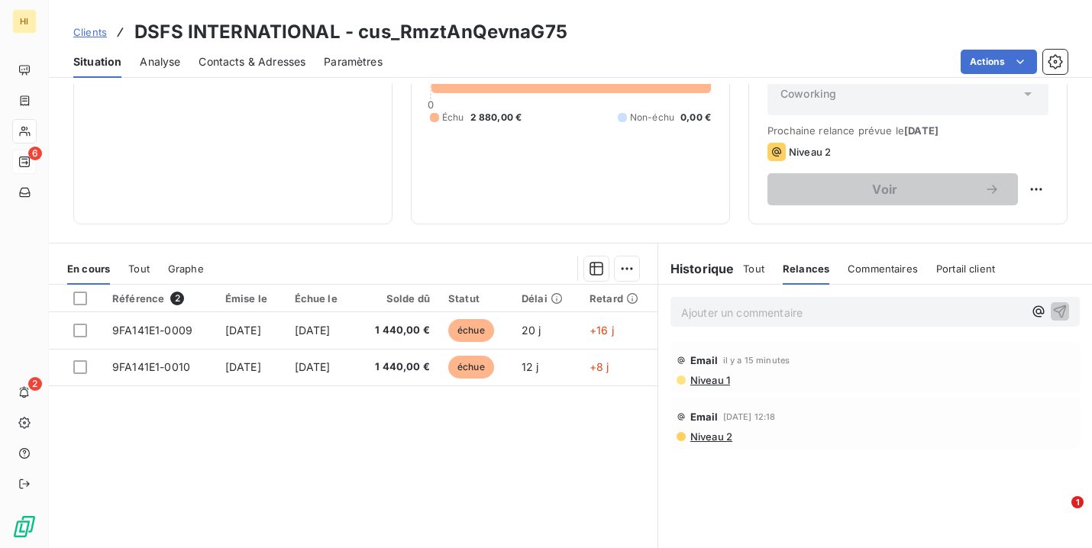
click at [707, 379] on span "Niveau 1" at bounding box center [709, 380] width 41 height 12
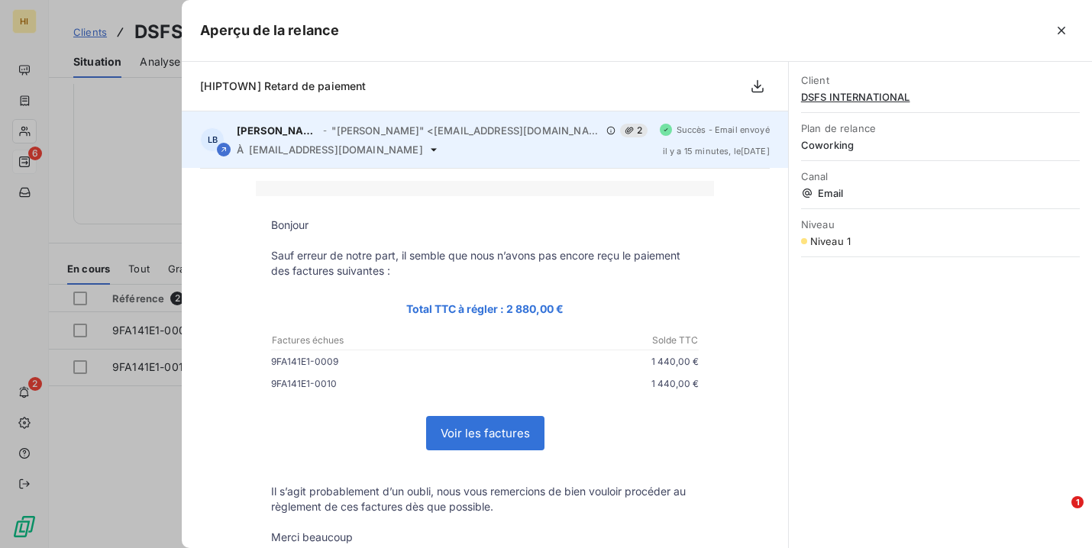
click at [428, 150] on icon at bounding box center [434, 150] width 12 height 12
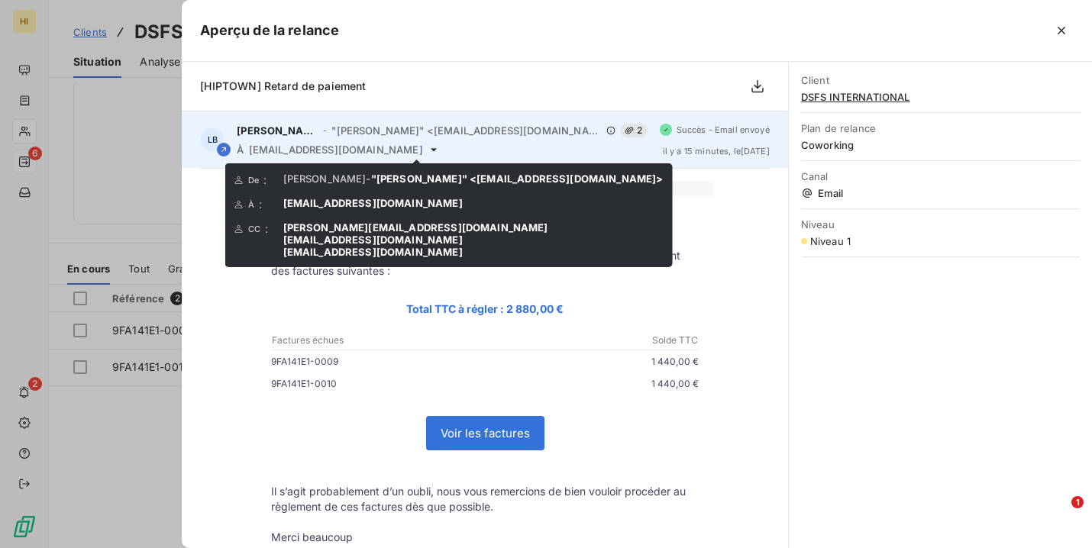
click at [428, 147] on icon at bounding box center [434, 150] width 12 height 12
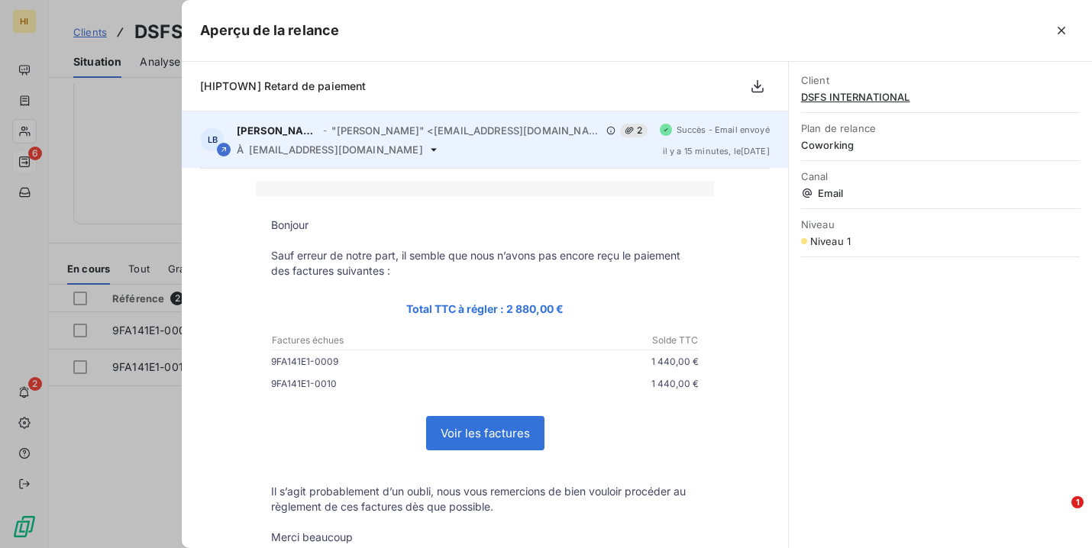
click at [428, 148] on icon at bounding box center [434, 150] width 12 height 12
click at [378, 155] on span "[EMAIL_ADDRESS][DOMAIN_NAME]" at bounding box center [336, 150] width 174 height 12
click at [365, 144] on span "[EMAIL_ADDRESS][DOMAIN_NAME]" at bounding box center [336, 150] width 174 height 12
click at [352, 150] on span "[EMAIL_ADDRESS][DOMAIN_NAME]" at bounding box center [336, 150] width 174 height 12
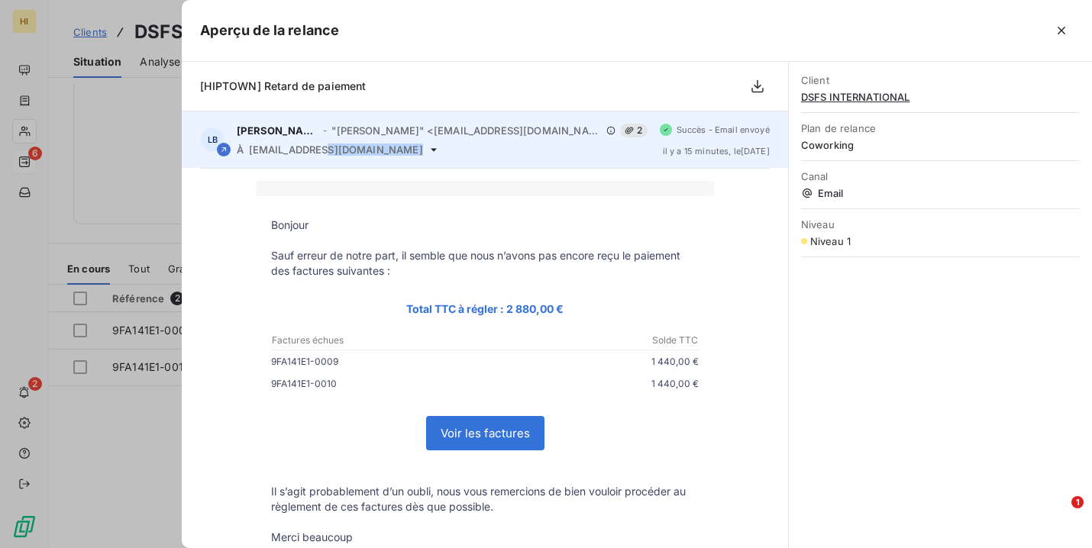
click at [352, 150] on span "[EMAIL_ADDRESS][DOMAIN_NAME]" at bounding box center [336, 150] width 174 height 12
click at [283, 166] on div "LB [PERSON_NAME] - "[PERSON_NAME]" <[EMAIL_ADDRESS][DOMAIN_NAME]> 2 À [DOMAIN_N…" at bounding box center [484, 139] width 605 height 56
click at [363, 152] on span "[EMAIL_ADDRESS][DOMAIN_NAME]" at bounding box center [336, 150] width 174 height 12
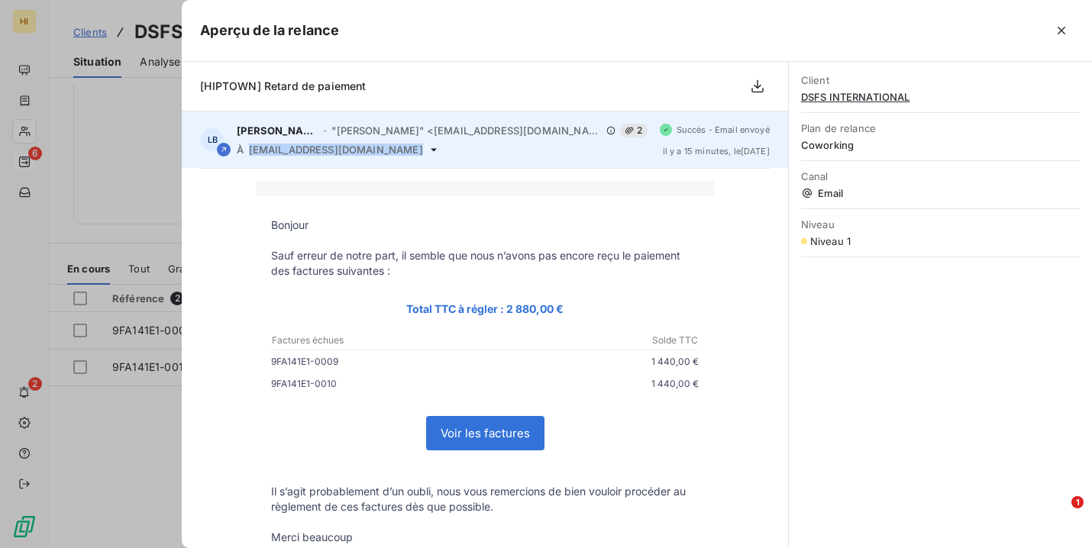
copy div "[EMAIL_ADDRESS][DOMAIN_NAME]"
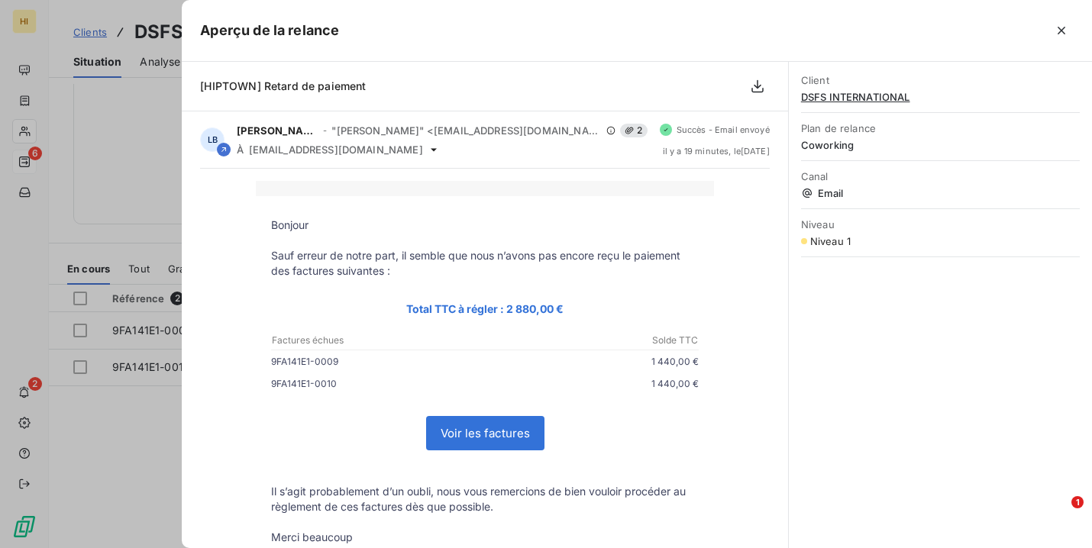
click at [504, 17] on div "Aperçu de la relance" at bounding box center [637, 31] width 910 height 62
click at [1057, 31] on icon "button" at bounding box center [1061, 30] width 15 height 15
